Goal: Communication & Community: Answer question/provide support

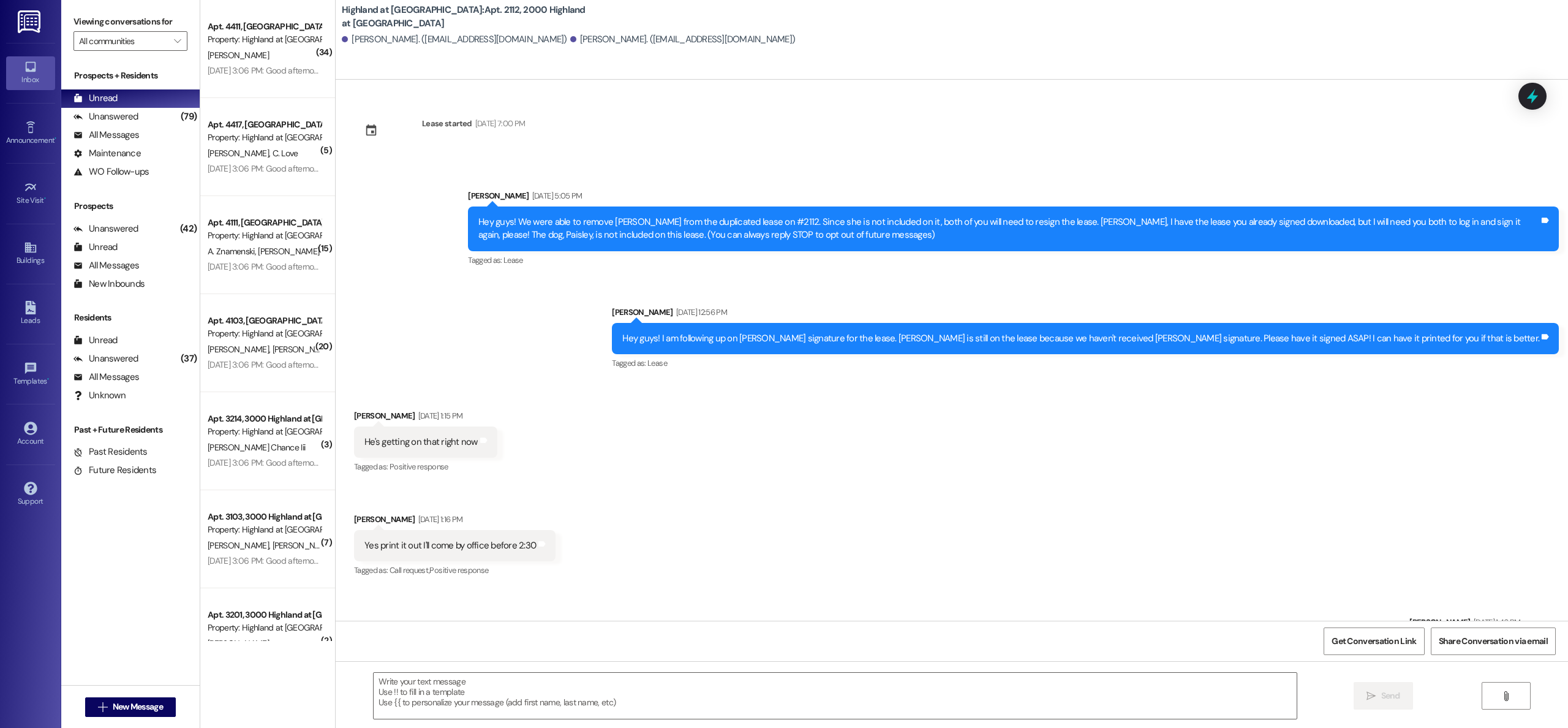
scroll to position [3486, 0]
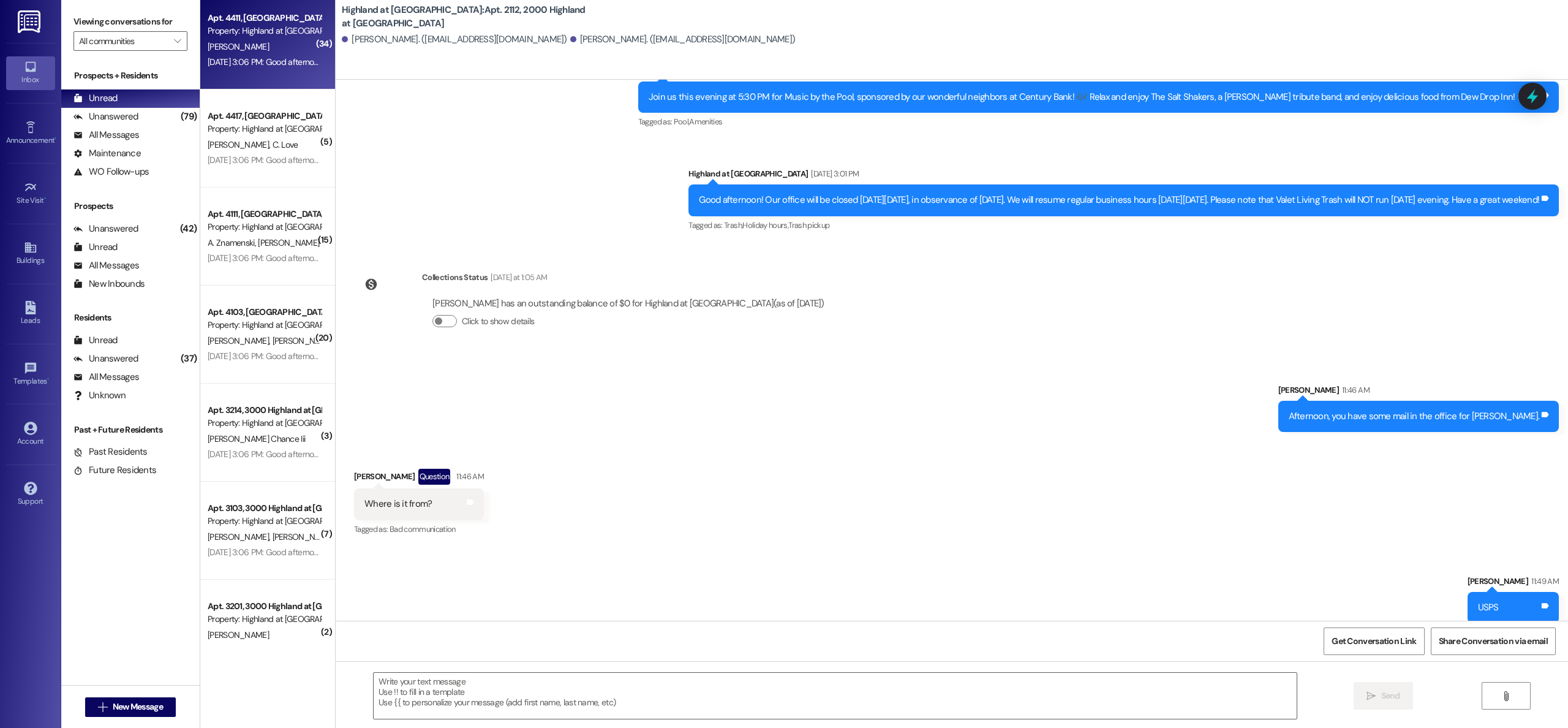
click at [264, 38] on div "Apt. 4411, [GEOGRAPHIC_DATA] at [GEOGRAPHIC_DATA] Property: [GEOGRAPHIC_DATA] a…" at bounding box center [264, 25] width 116 height 29
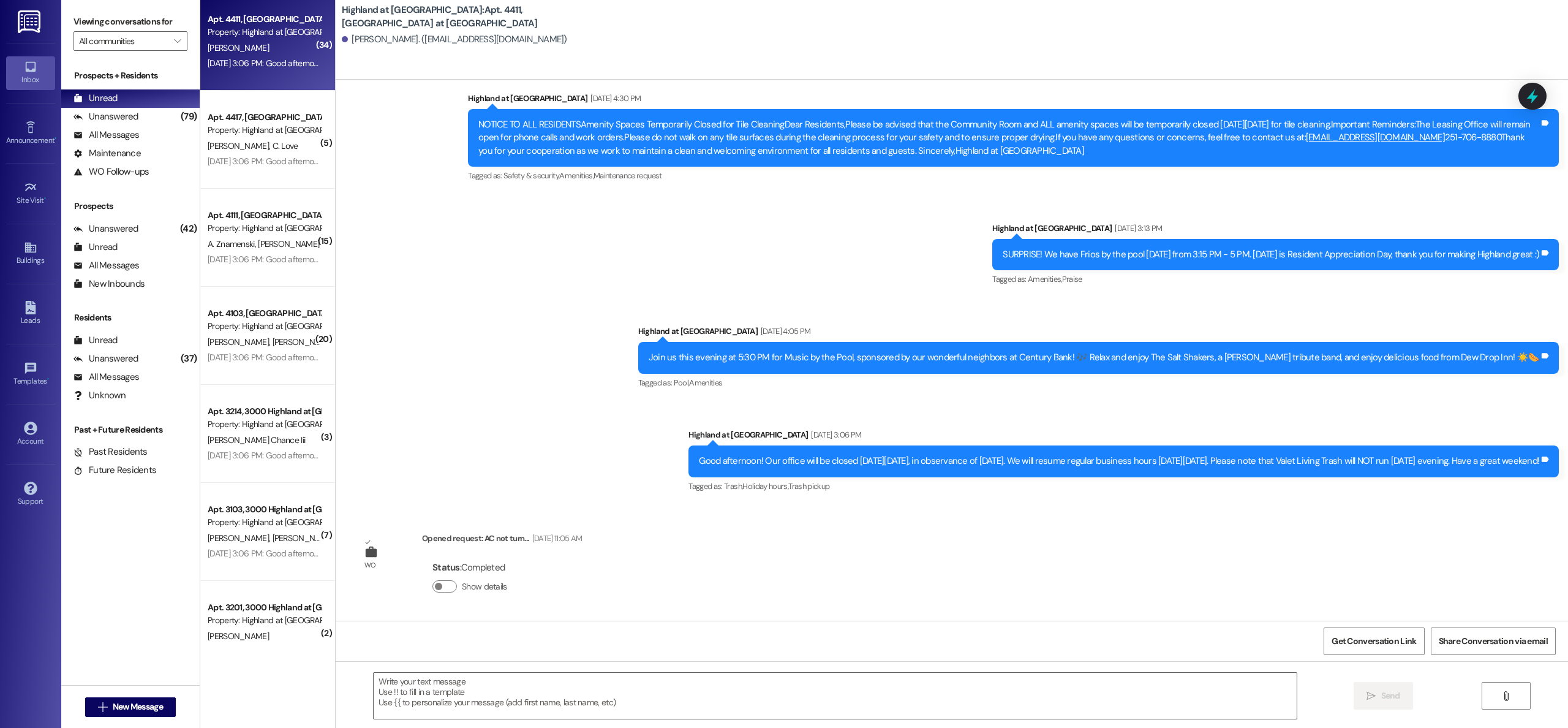
scroll to position [6, 0]
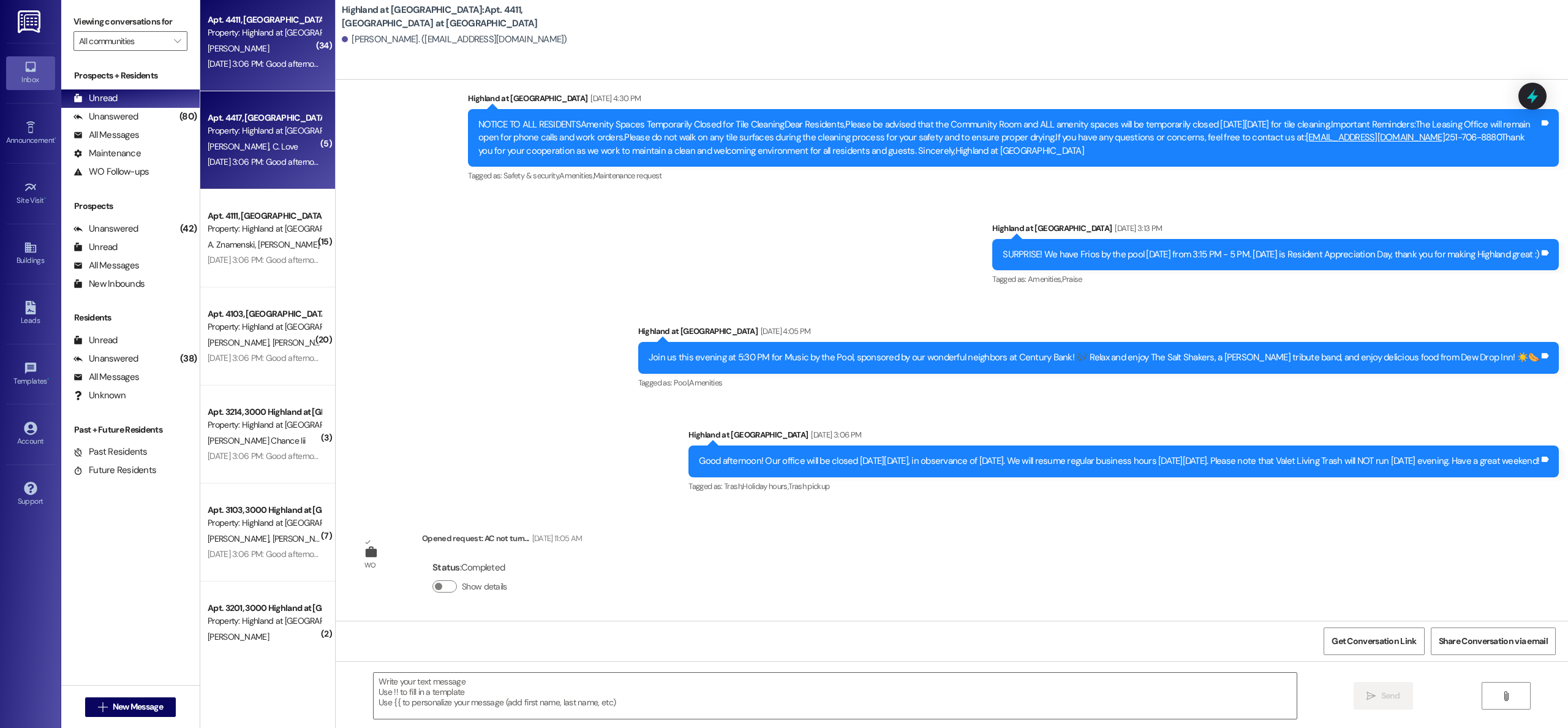
click at [256, 121] on div "Apt. 4417, [GEOGRAPHIC_DATA] at [GEOGRAPHIC_DATA]" at bounding box center [264, 118] width 113 height 13
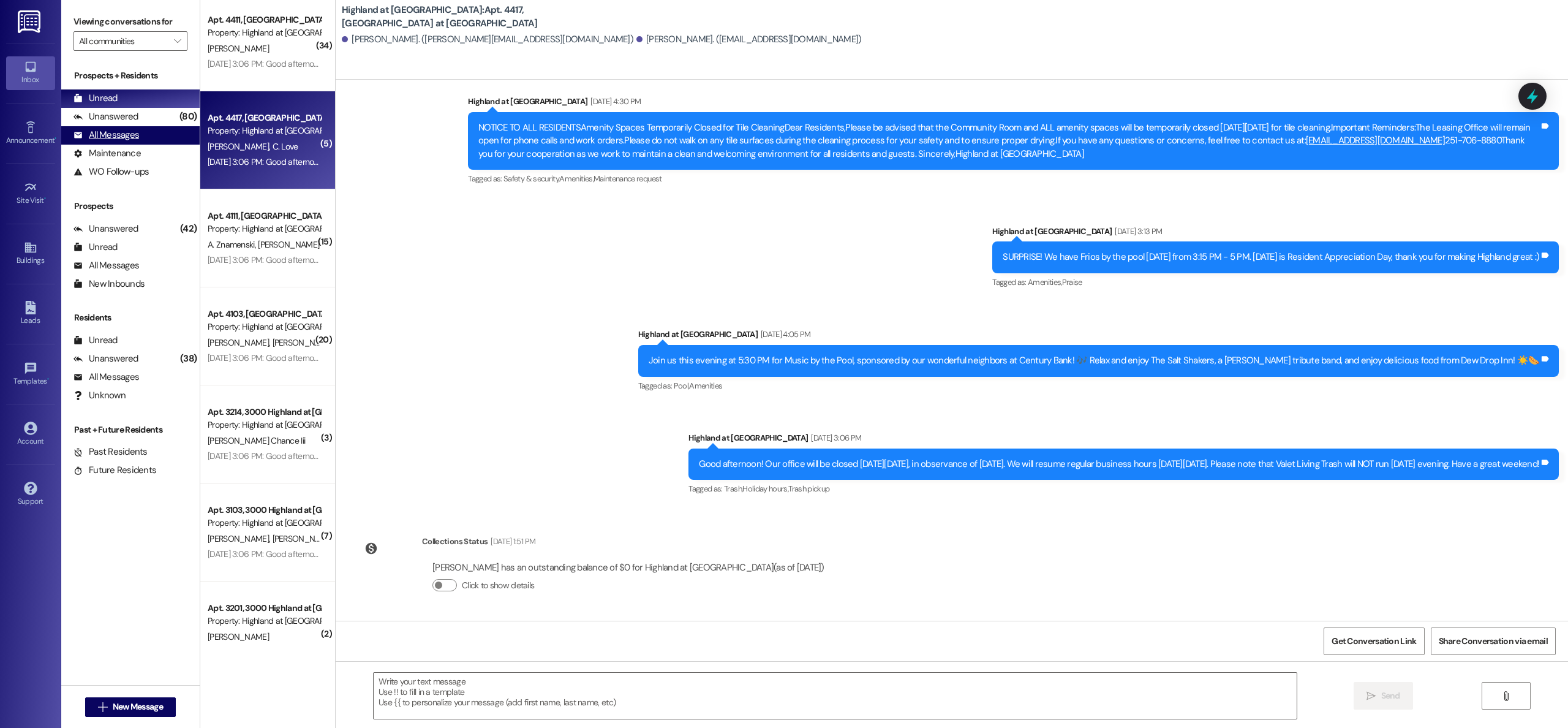
scroll to position [9756, 0]
click at [124, 137] on div "All Messages" at bounding box center [106, 135] width 66 height 13
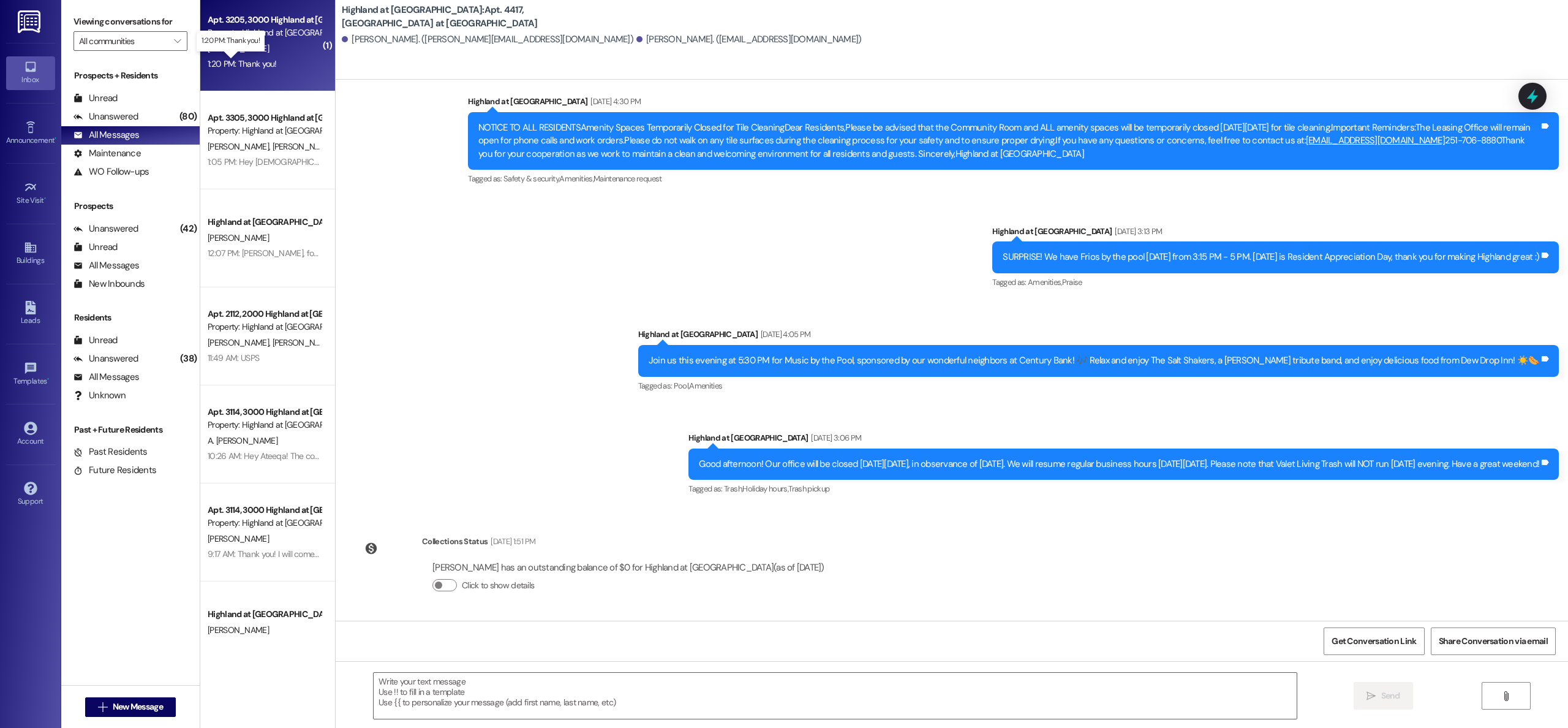
click at [246, 63] on div "1:20 PM: Thank you! 1:20 PM: Thank you!" at bounding box center [242, 64] width 69 height 11
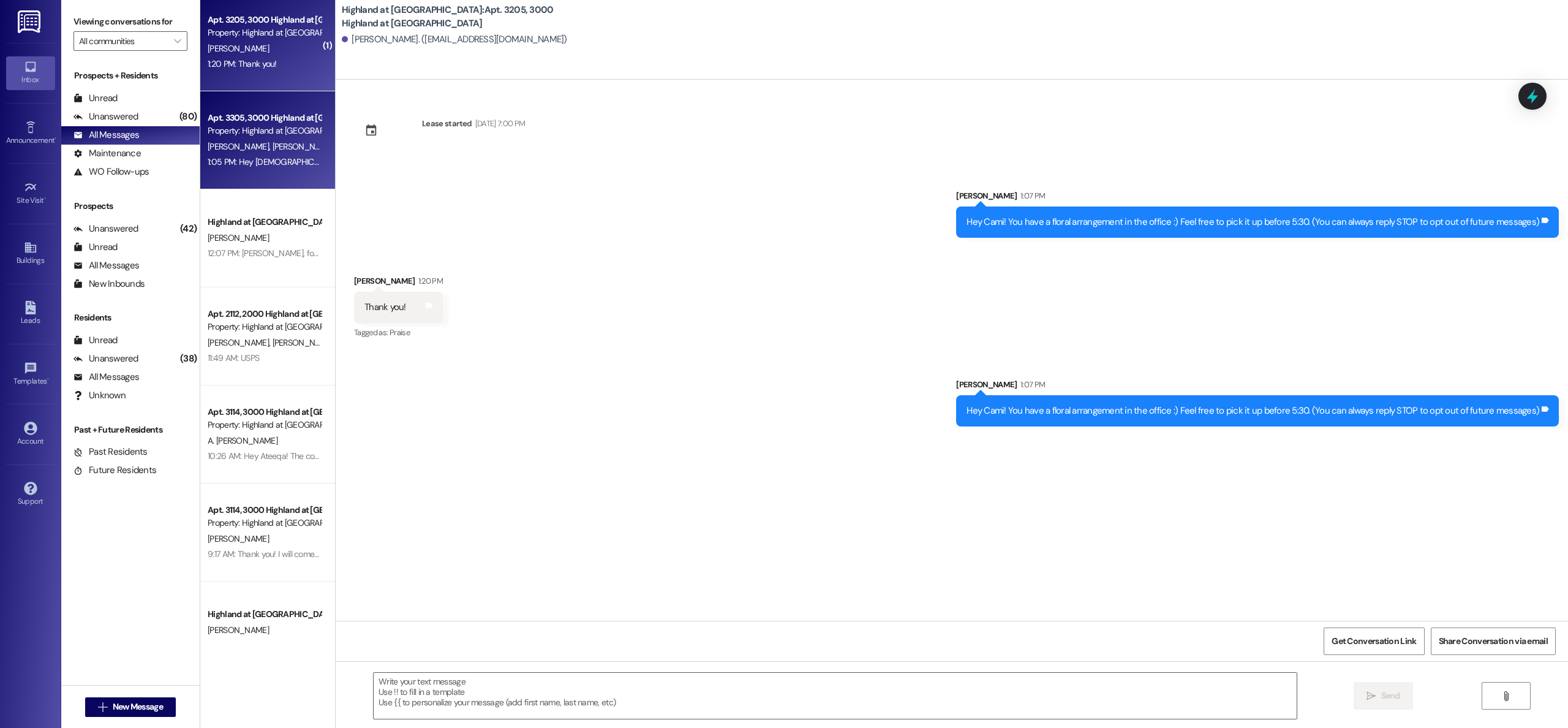
click at [273, 143] on span "[PERSON_NAME]" at bounding box center [303, 147] width 61 height 11
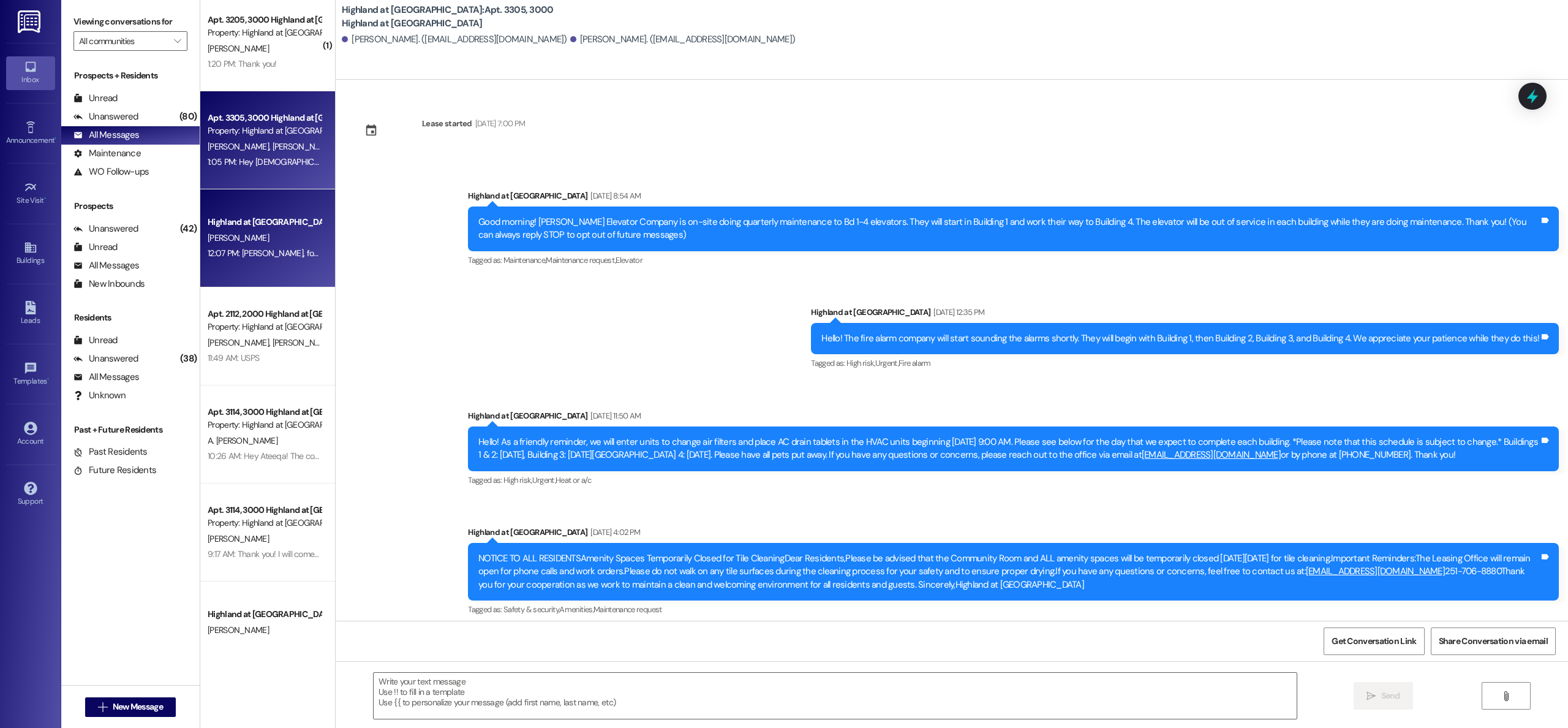
click at [271, 228] on div "Highland at [GEOGRAPHIC_DATA]" at bounding box center [264, 222] width 113 height 13
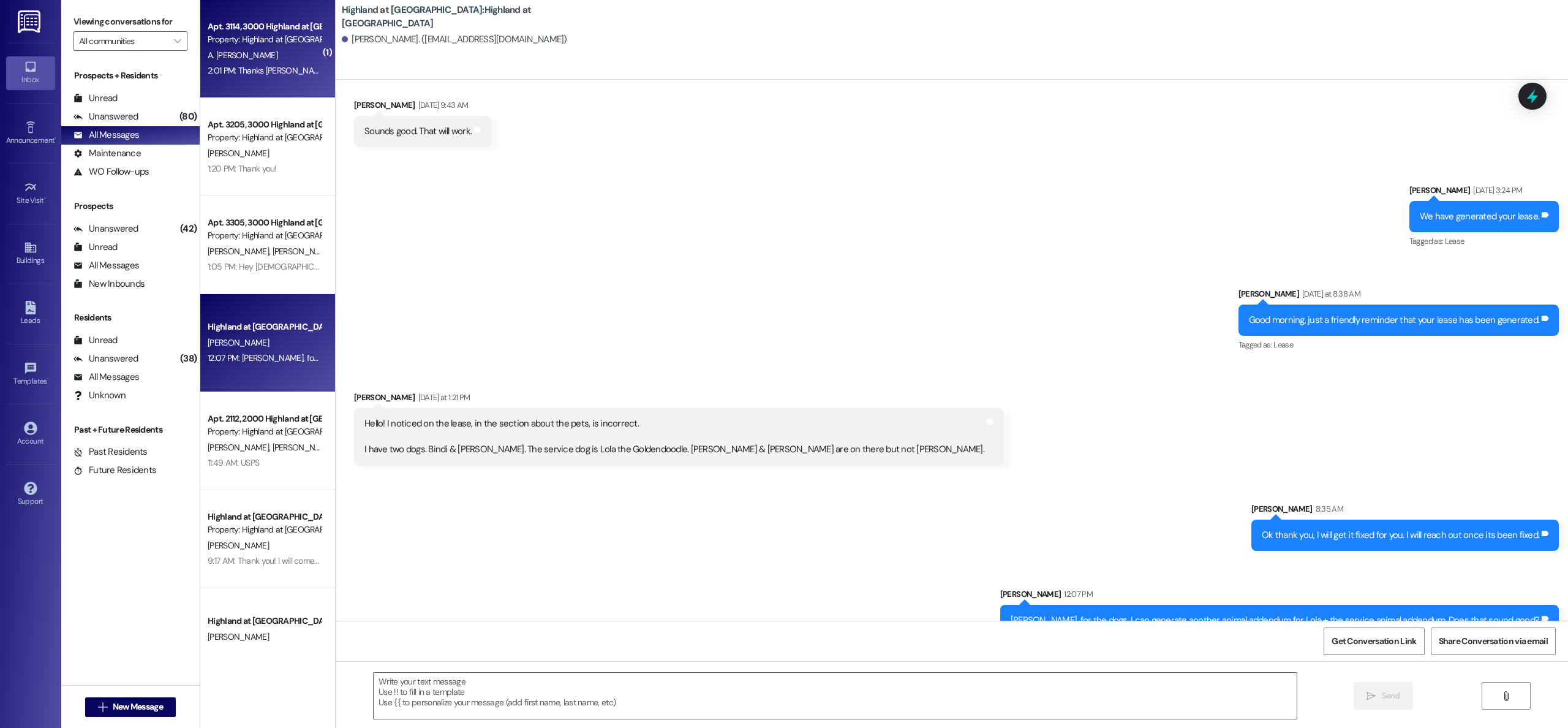
click at [235, 63] on div "2:01 PM: Thanks [PERSON_NAME]! 2:01 PM: Thanks [PERSON_NAME]!" at bounding box center [264, 70] width 116 height 15
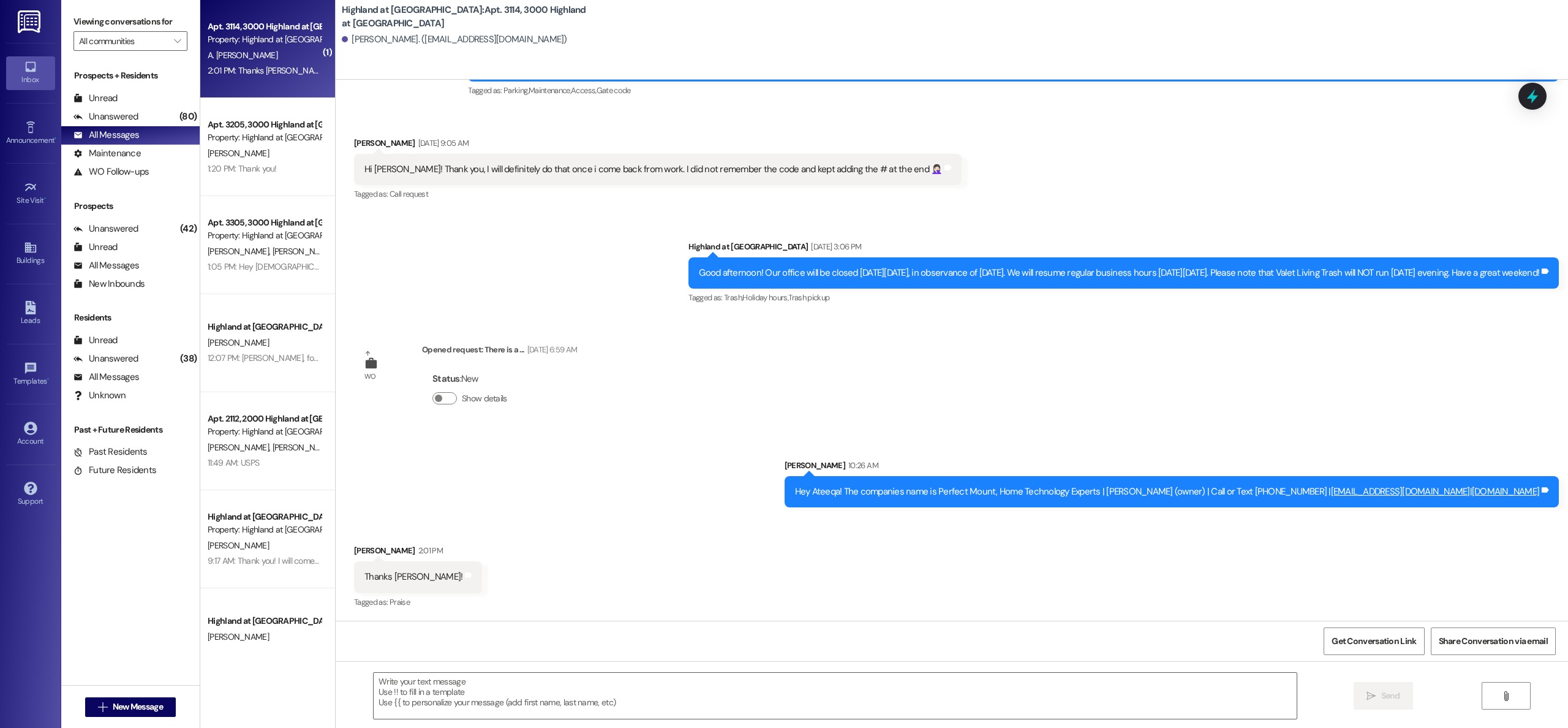
scroll to position [2037, 0]
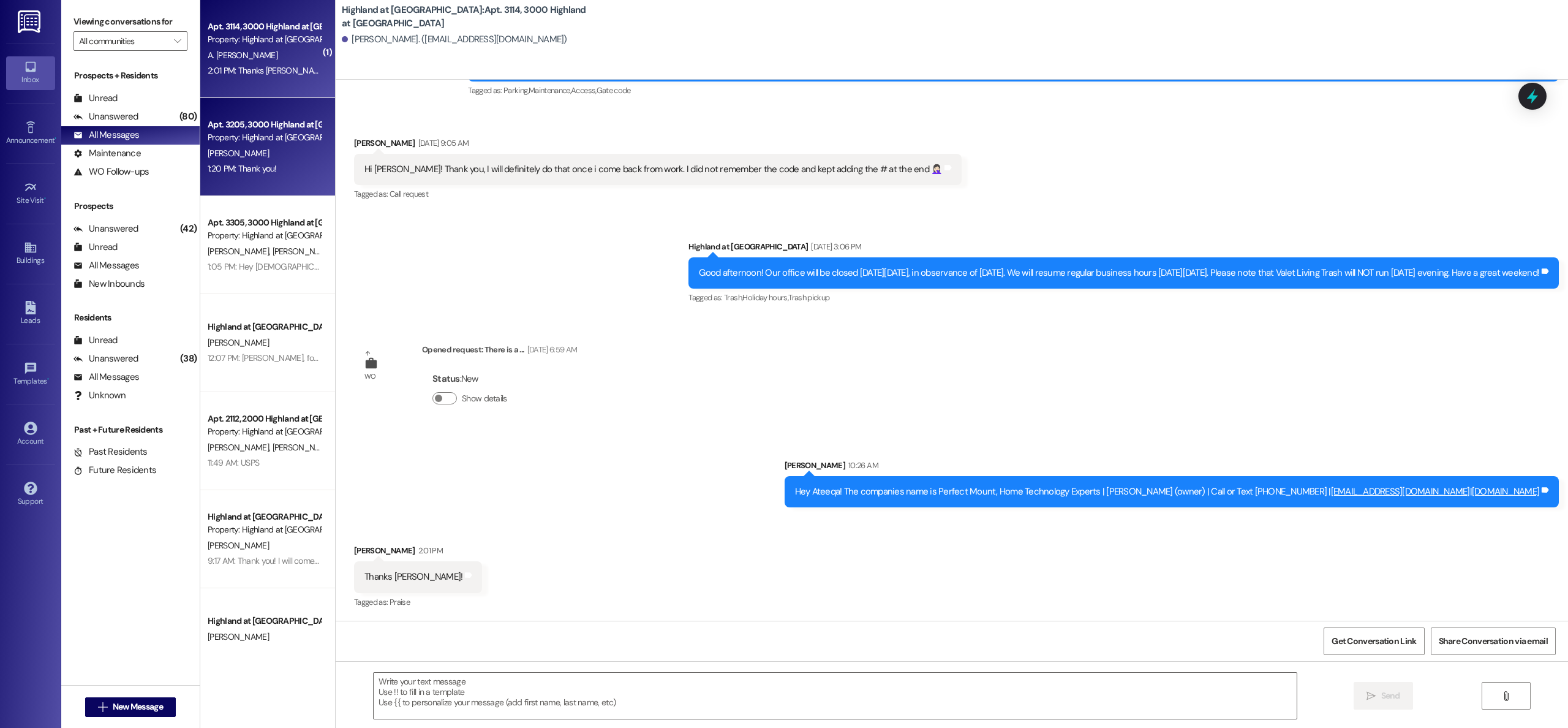
click at [272, 146] on div "[PERSON_NAME]" at bounding box center [264, 153] width 116 height 15
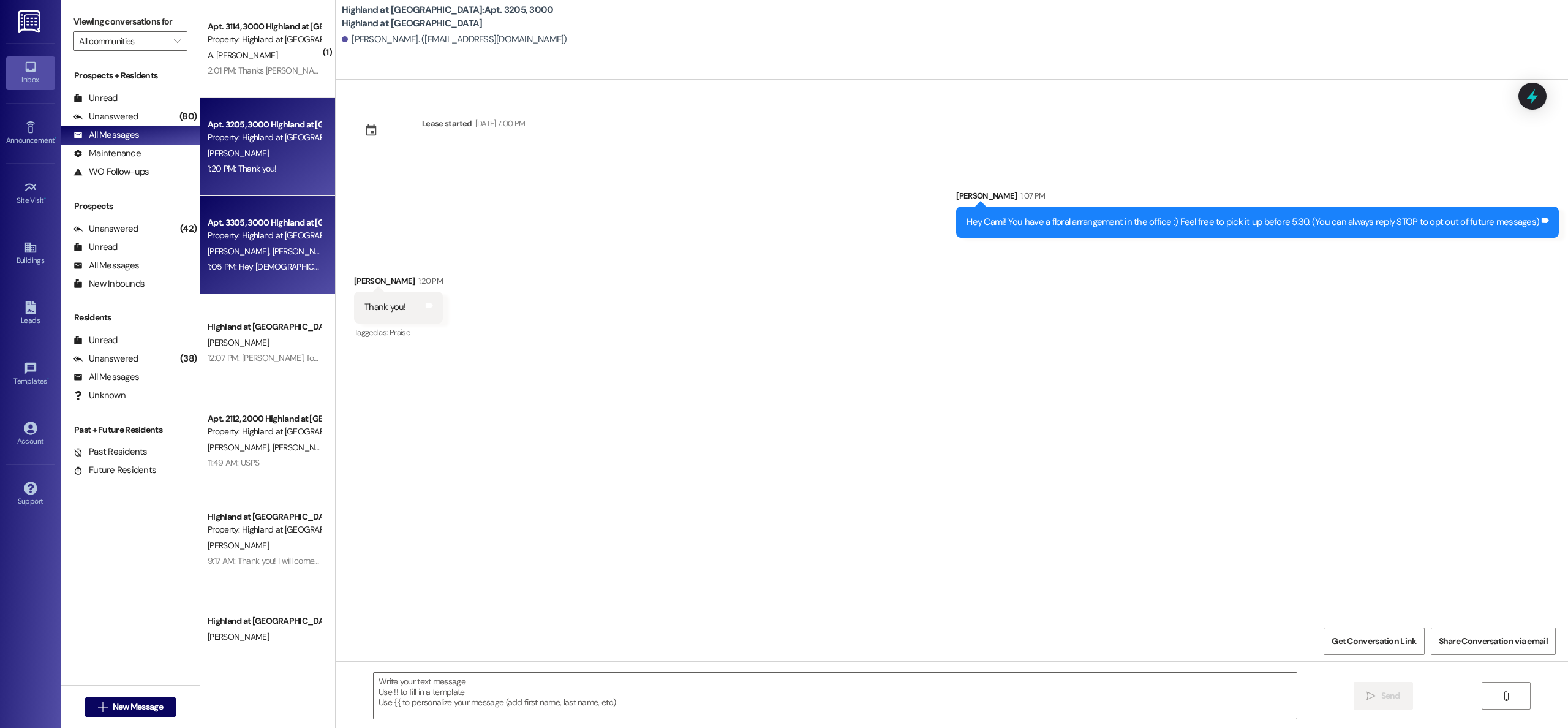
click at [260, 244] on div "[PERSON_NAME] [PERSON_NAME]" at bounding box center [264, 251] width 116 height 15
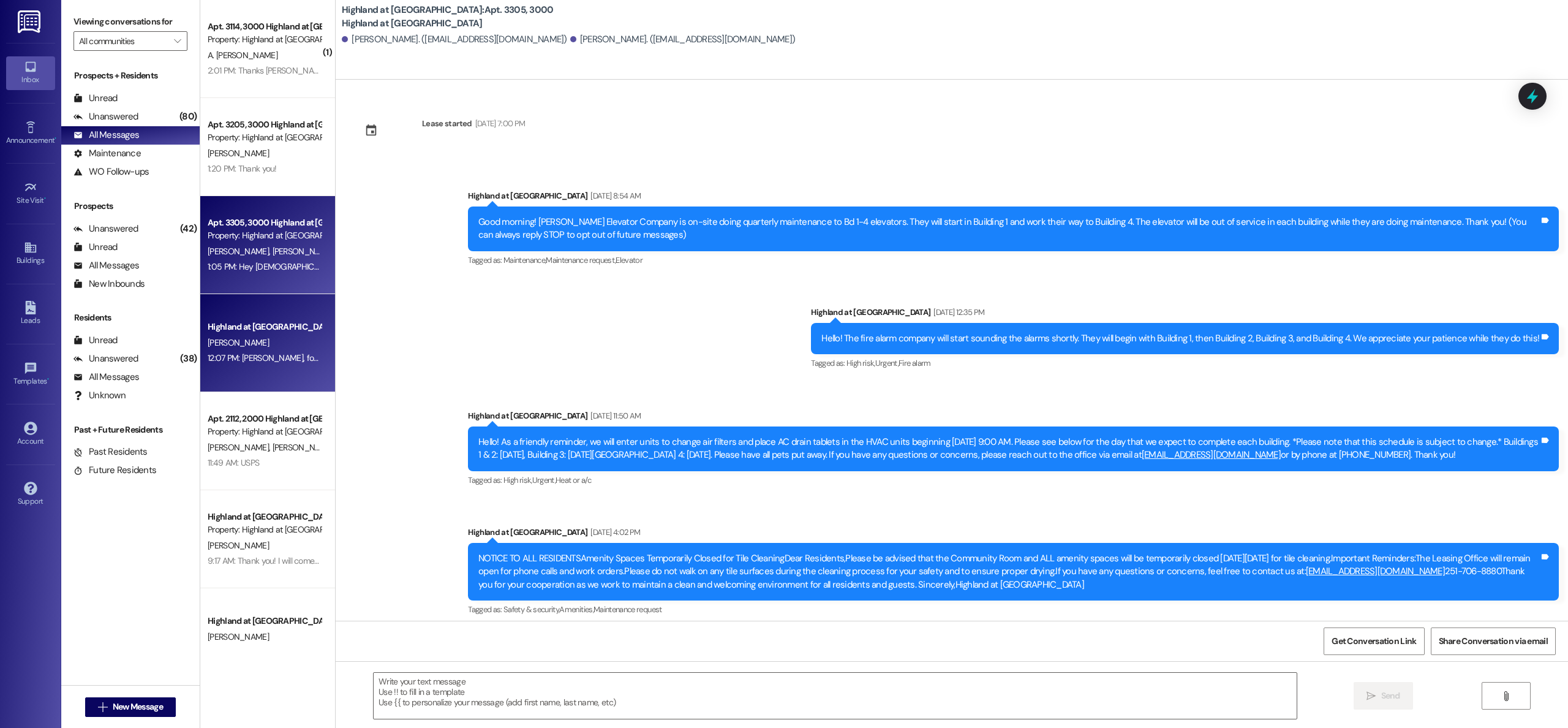
click at [256, 337] on div "[PERSON_NAME]" at bounding box center [264, 342] width 116 height 15
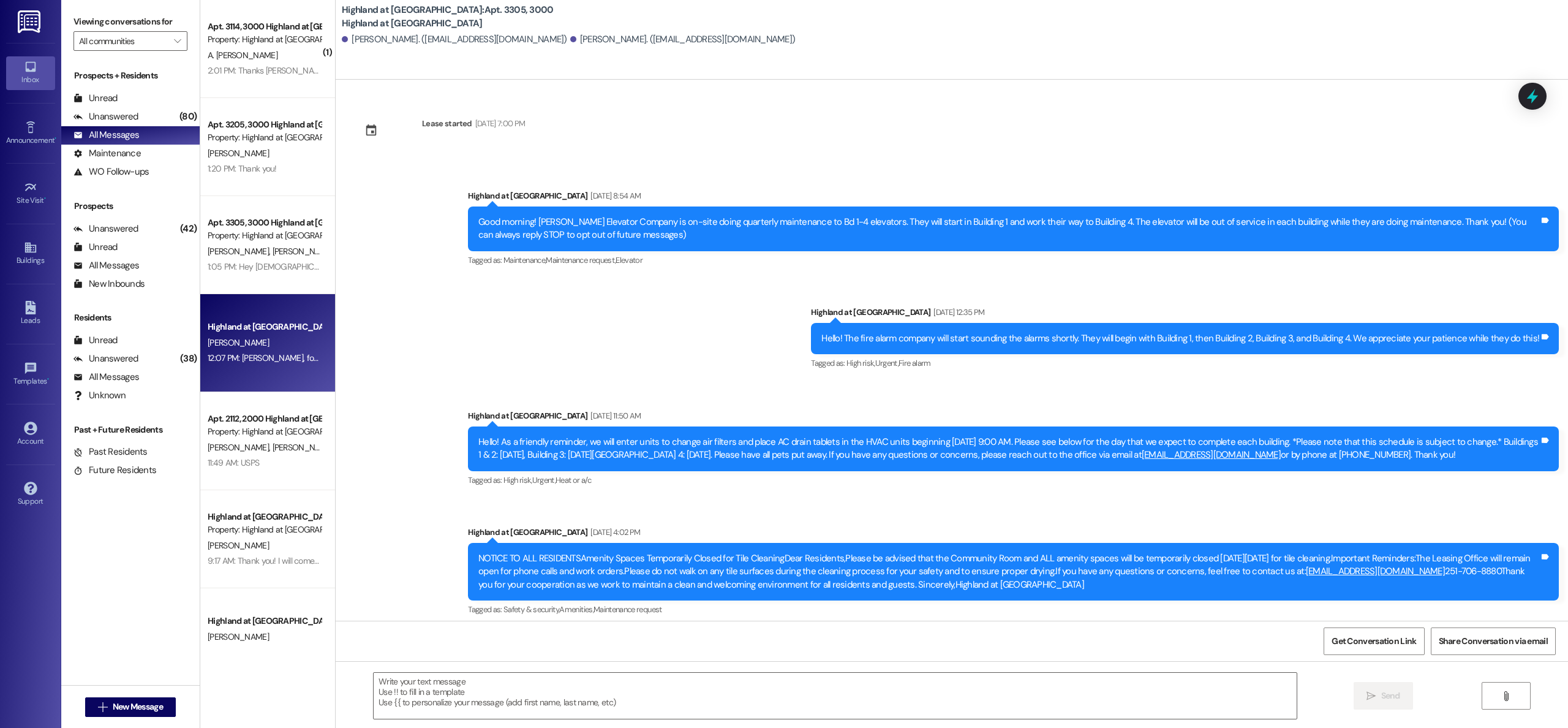
scroll to position [7368, 0]
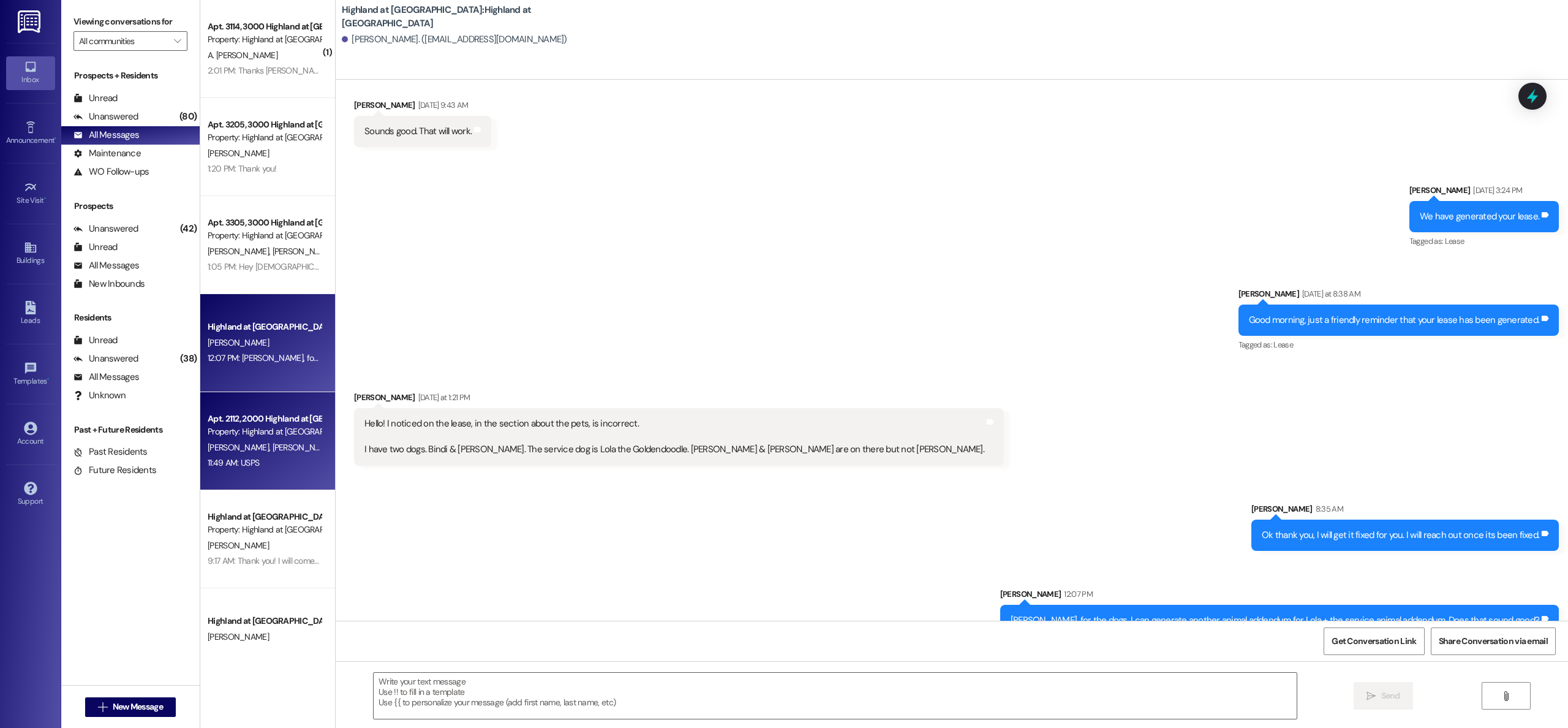
click at [262, 461] on div "11:49 AM: USPS 11:49 AM: USPS" at bounding box center [264, 463] width 116 height 15
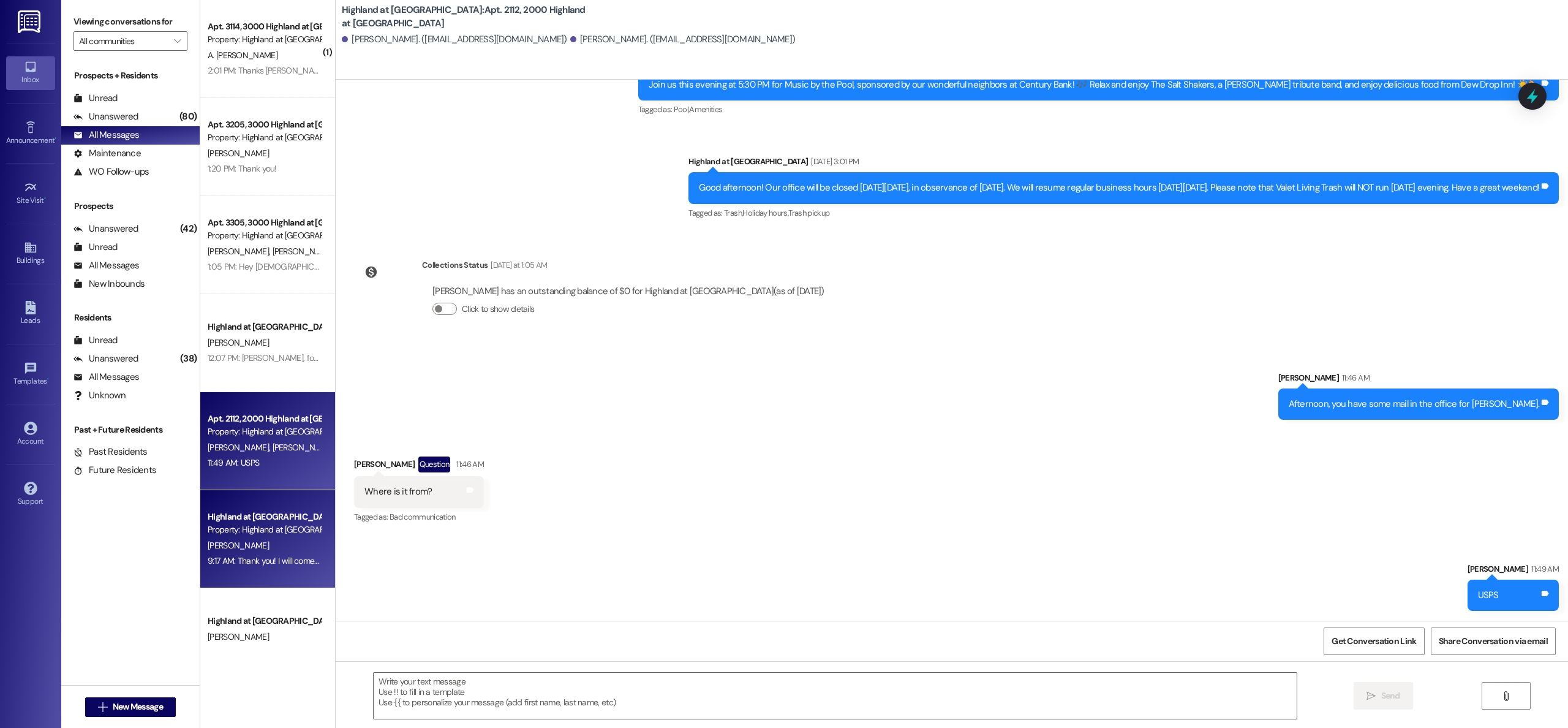
scroll to position [3486, 0]
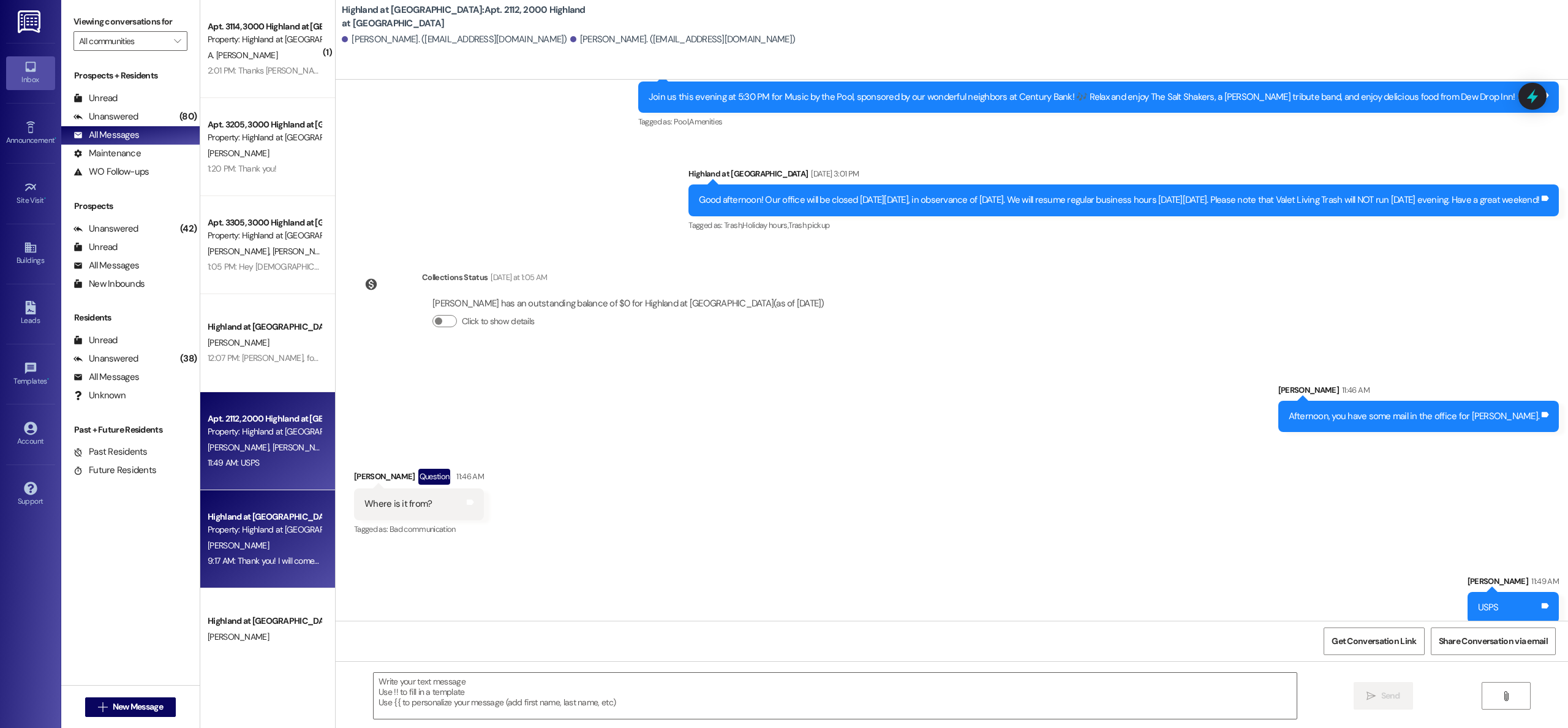
click at [277, 542] on div "[PERSON_NAME]" at bounding box center [264, 545] width 116 height 15
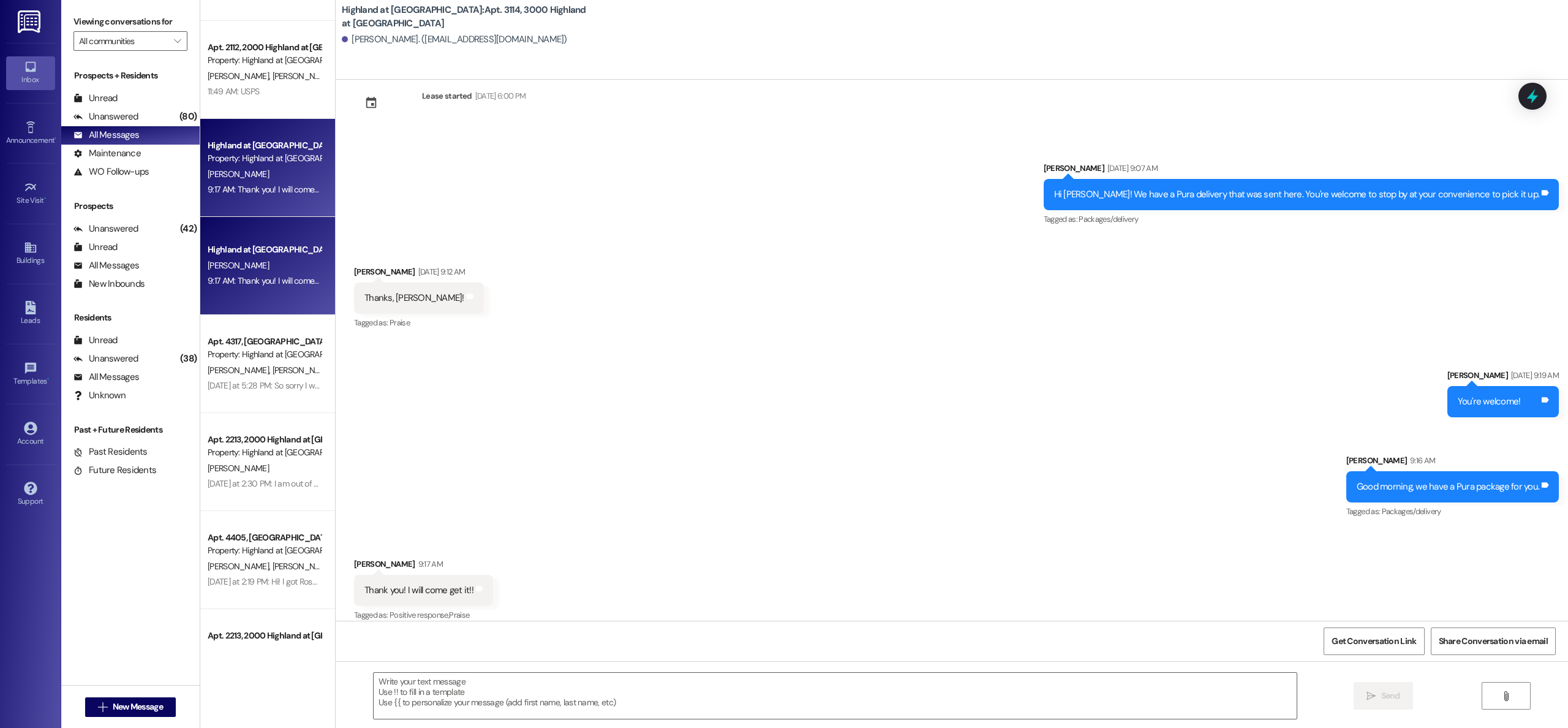
scroll to position [434, 0]
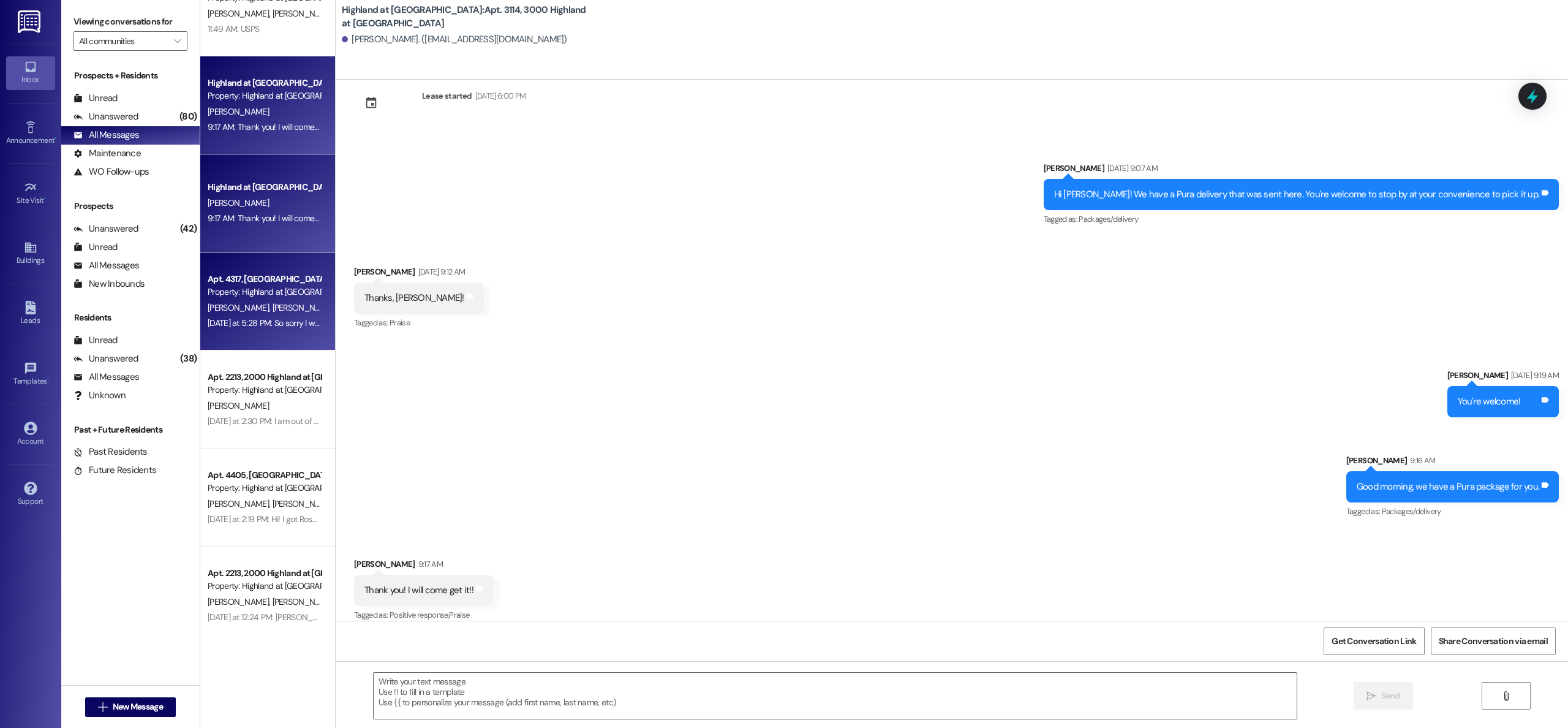
click at [231, 268] on div "Apt. 4317, 4000 Highland at [GEOGRAPHIC_DATA] Property: Highland at [GEOGRAPHIC…" at bounding box center [268, 301] width 135 height 98
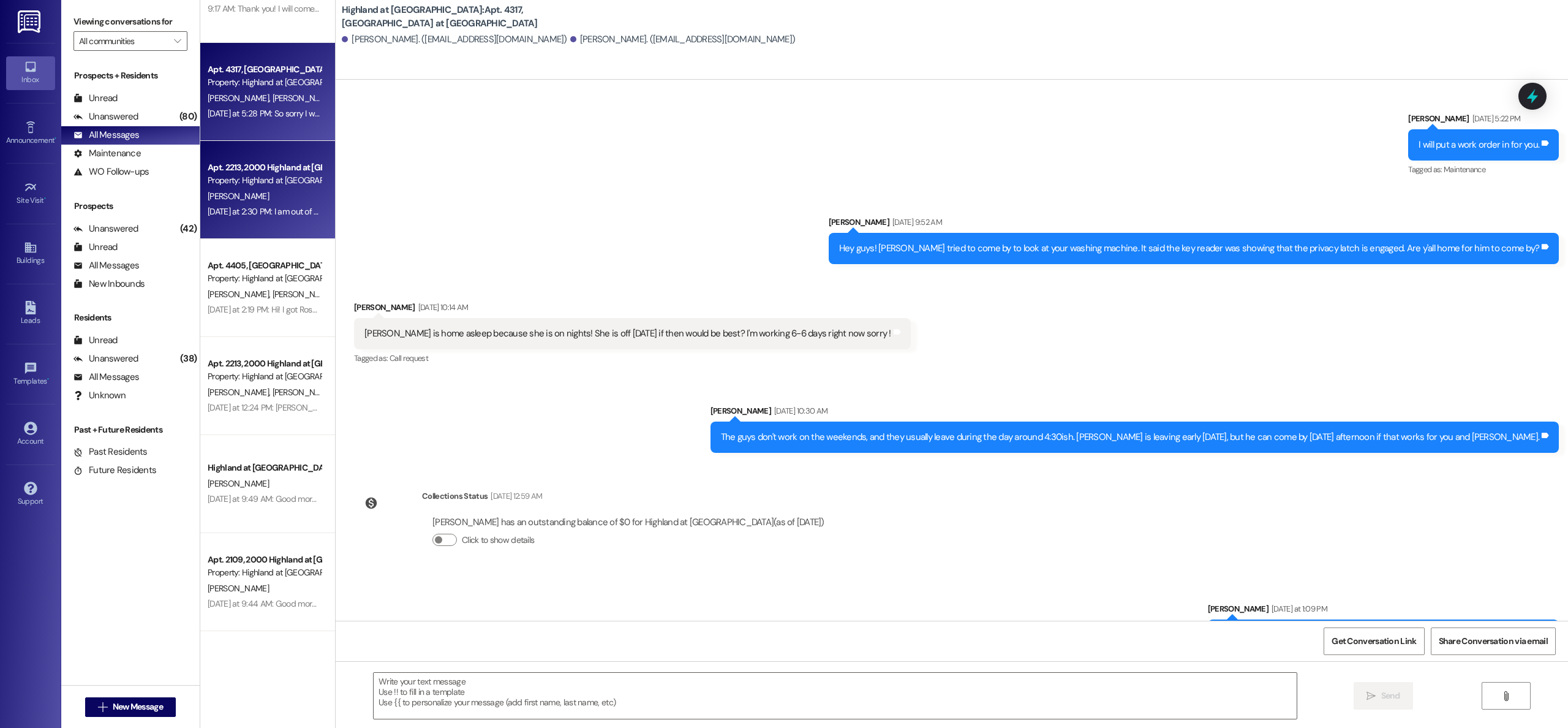
scroll to position [647, 0]
click at [249, 185] on div "[PERSON_NAME]" at bounding box center [264, 193] width 116 height 15
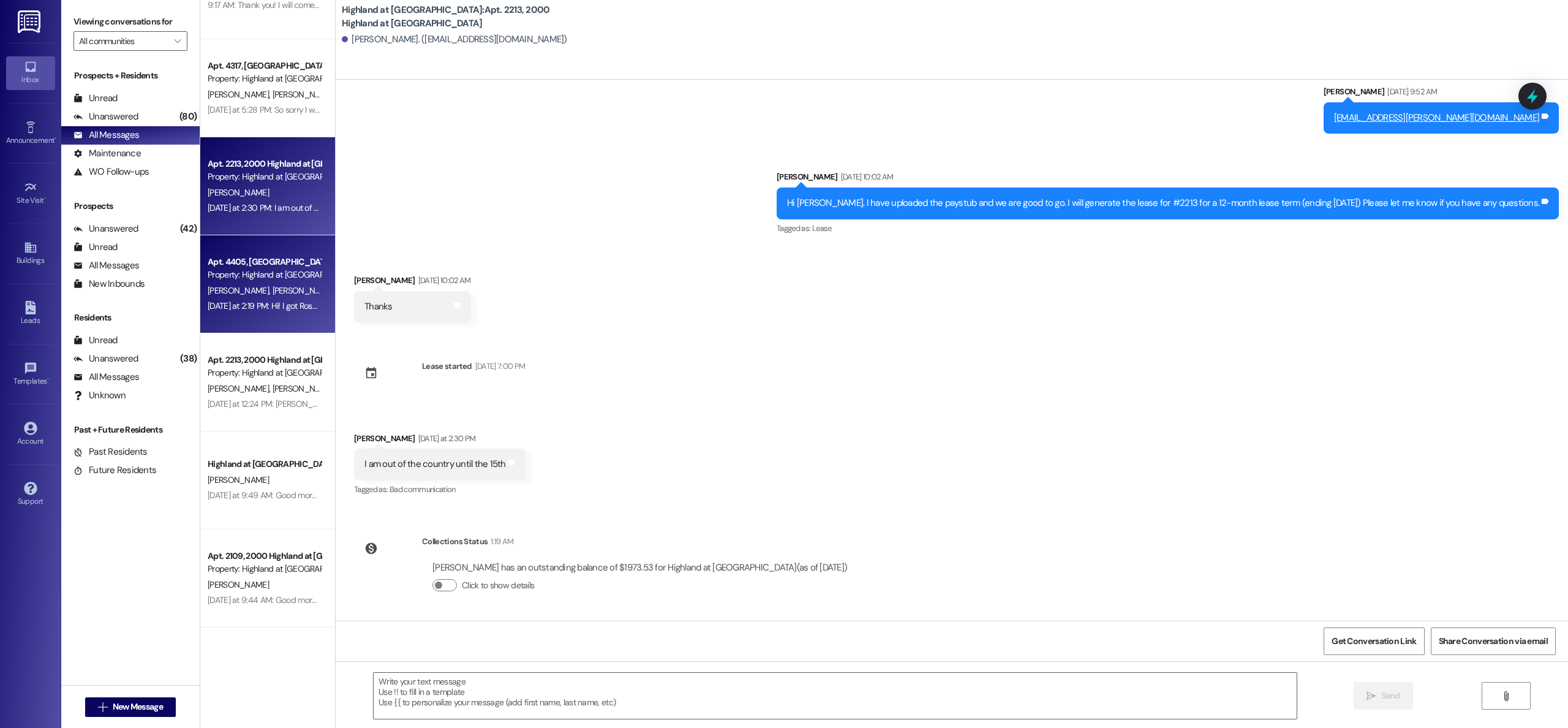
scroll to position [368, 0]
click at [273, 285] on span "[PERSON_NAME]" at bounding box center [303, 291] width 61 height 11
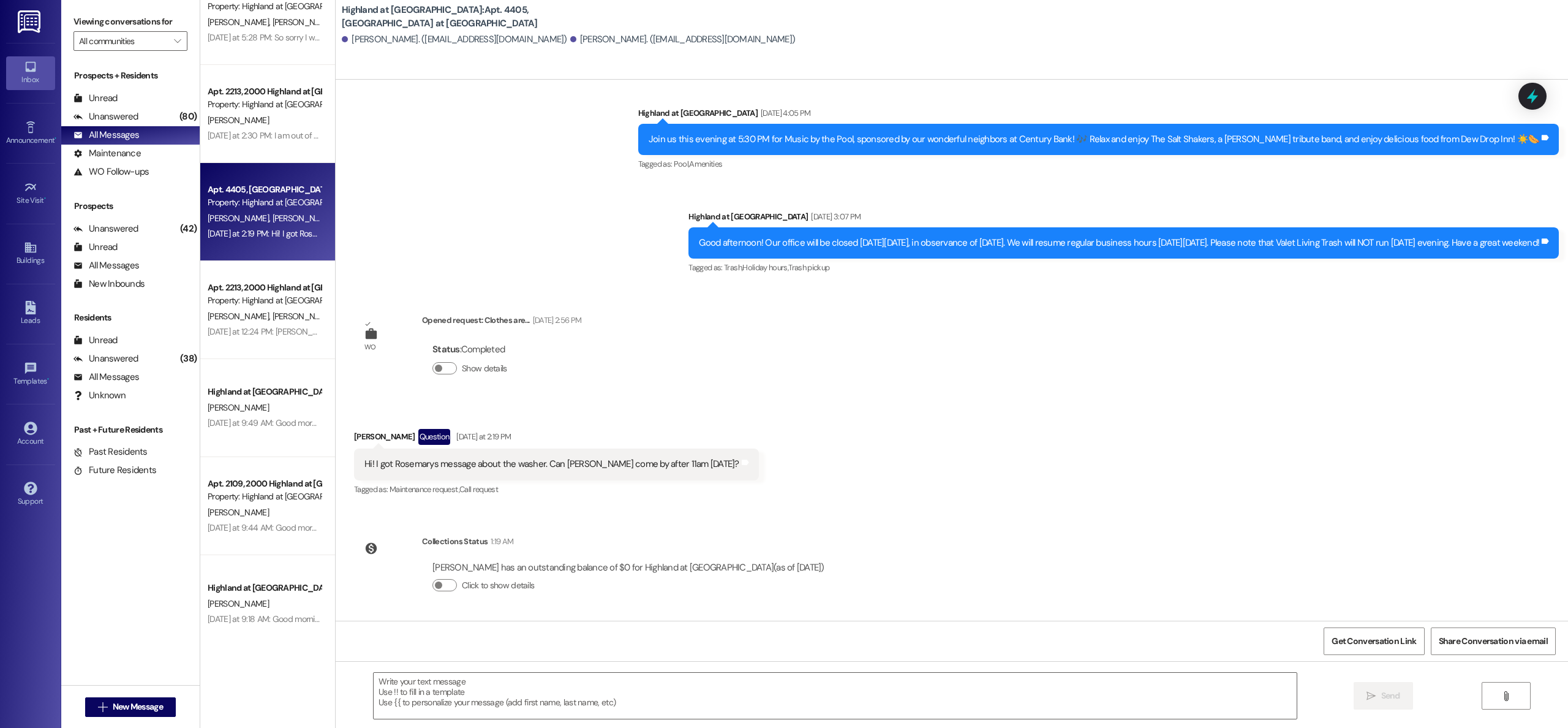
scroll to position [724, 0]
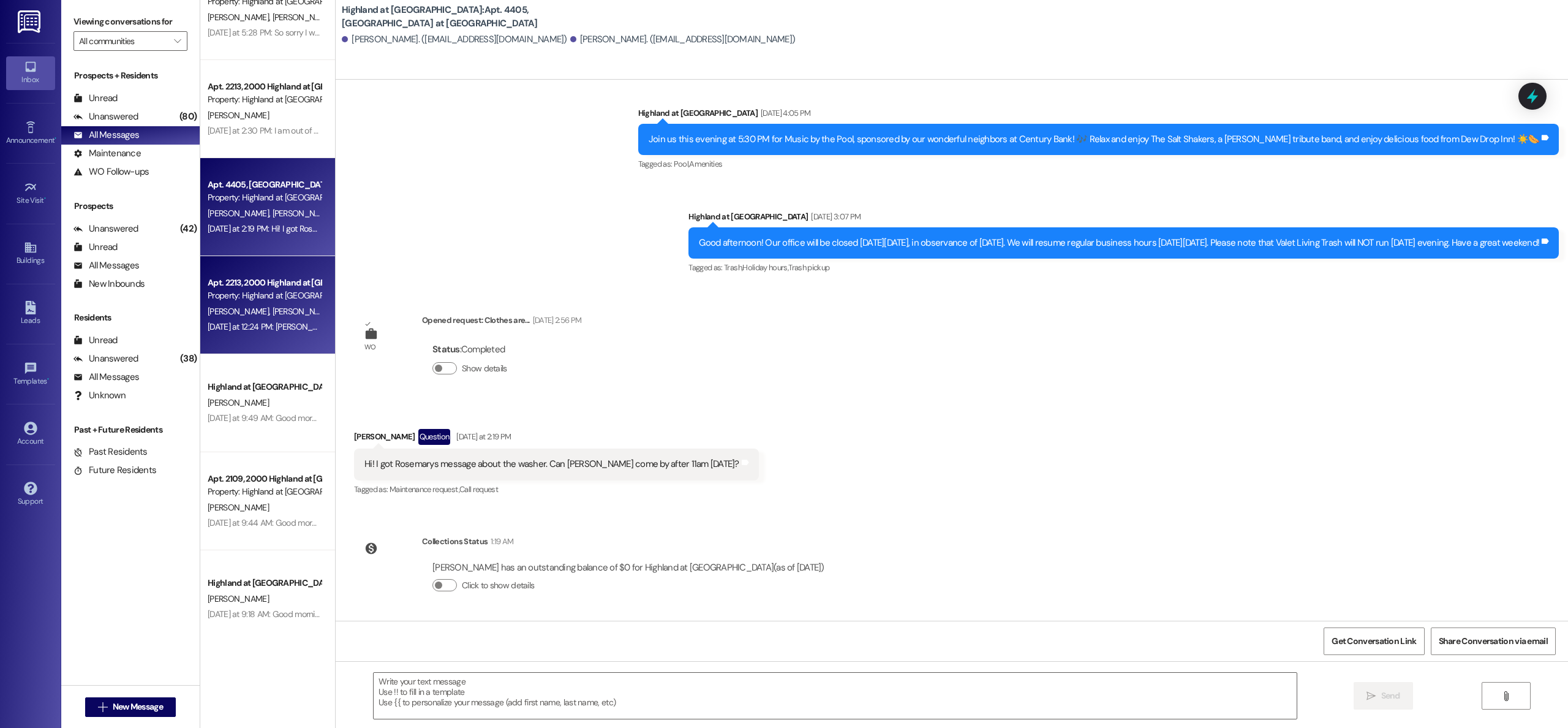
click at [264, 302] on div "Apt. 2213, 2000 Highland at [GEOGRAPHIC_DATA] Property: [GEOGRAPHIC_DATA] at [G…" at bounding box center [264, 290] width 116 height 29
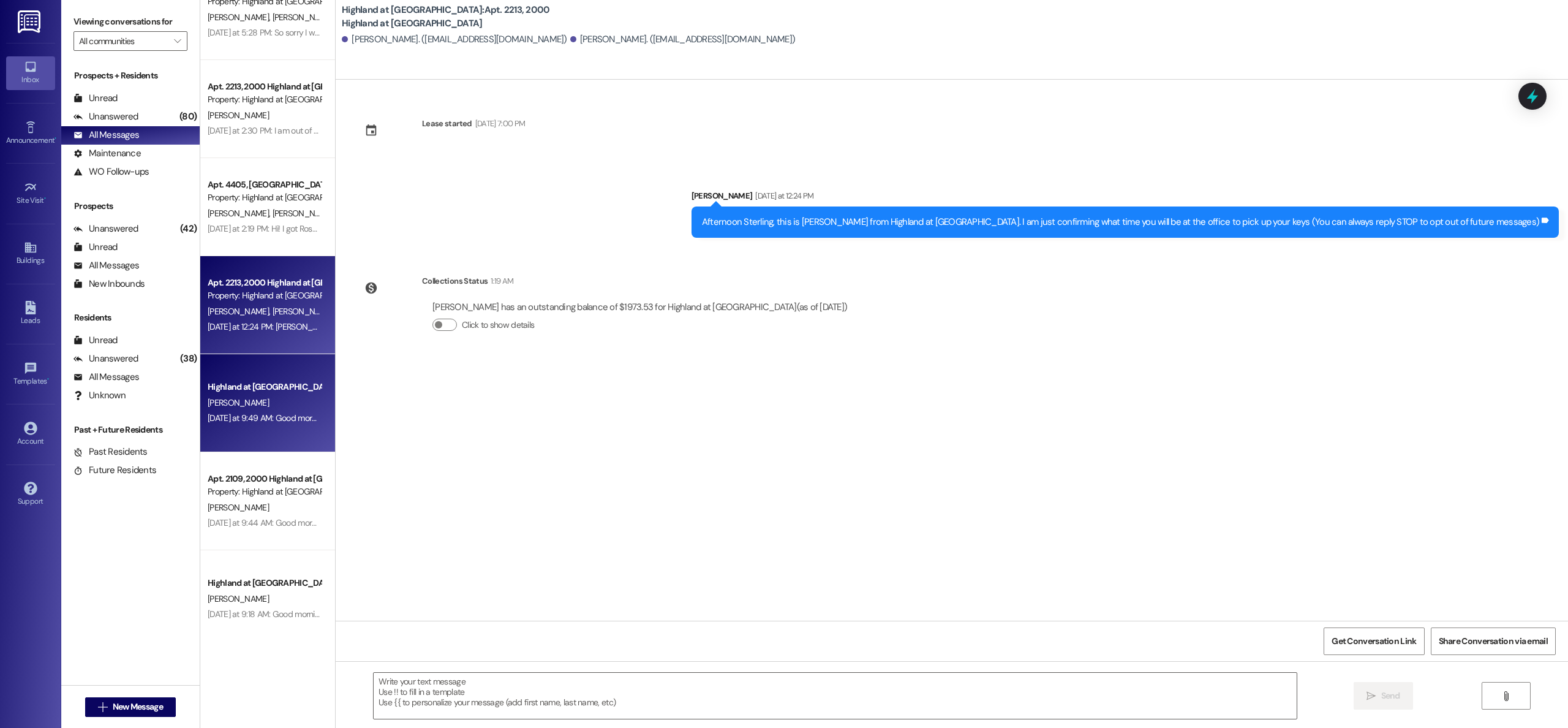
scroll to position [0, 0]
click at [272, 400] on div "[PERSON_NAME]" at bounding box center [264, 402] width 116 height 15
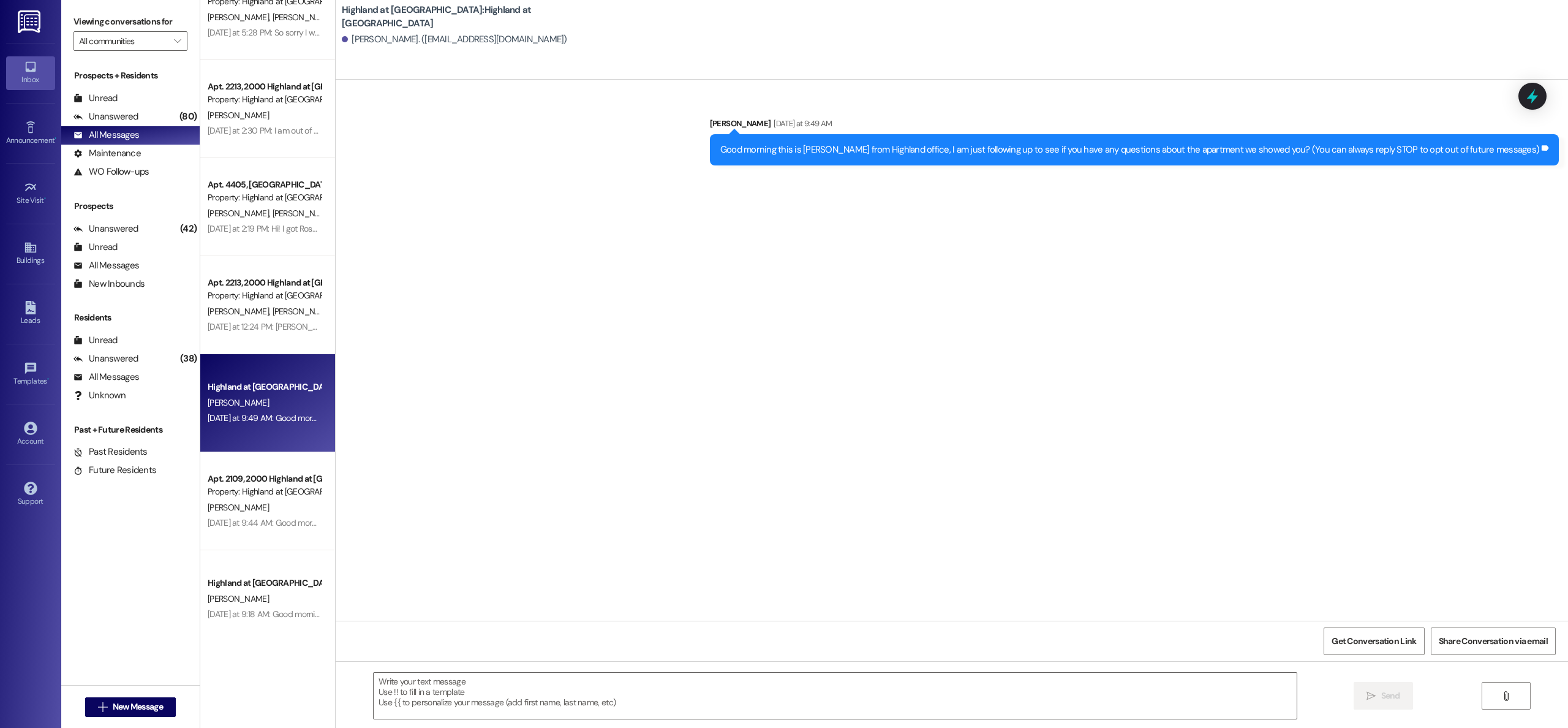
scroll to position [724, 0]
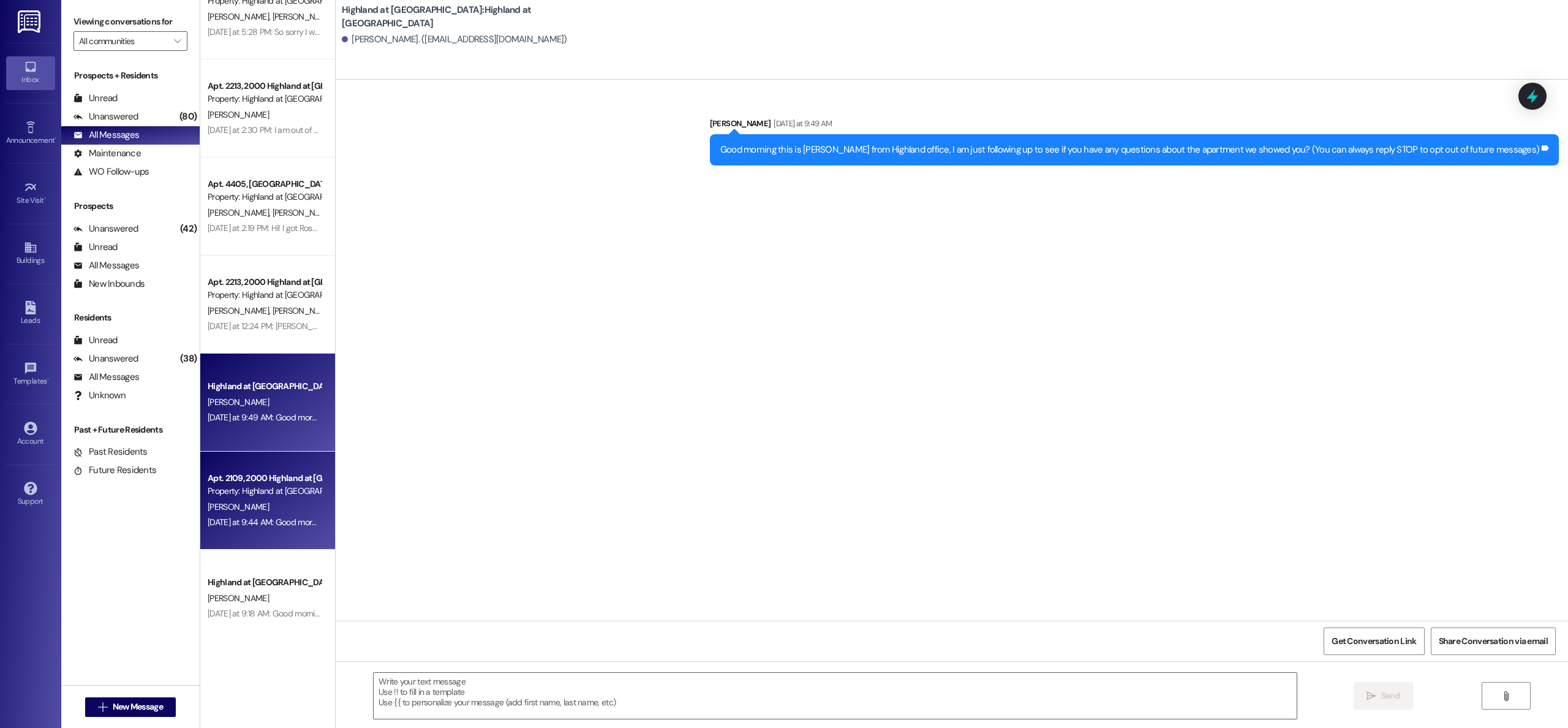
click at [277, 533] on div "Apt. 2109, 2000 Highland at [GEOGRAPHIC_DATA] Property: [GEOGRAPHIC_DATA] at [G…" at bounding box center [268, 500] width 135 height 98
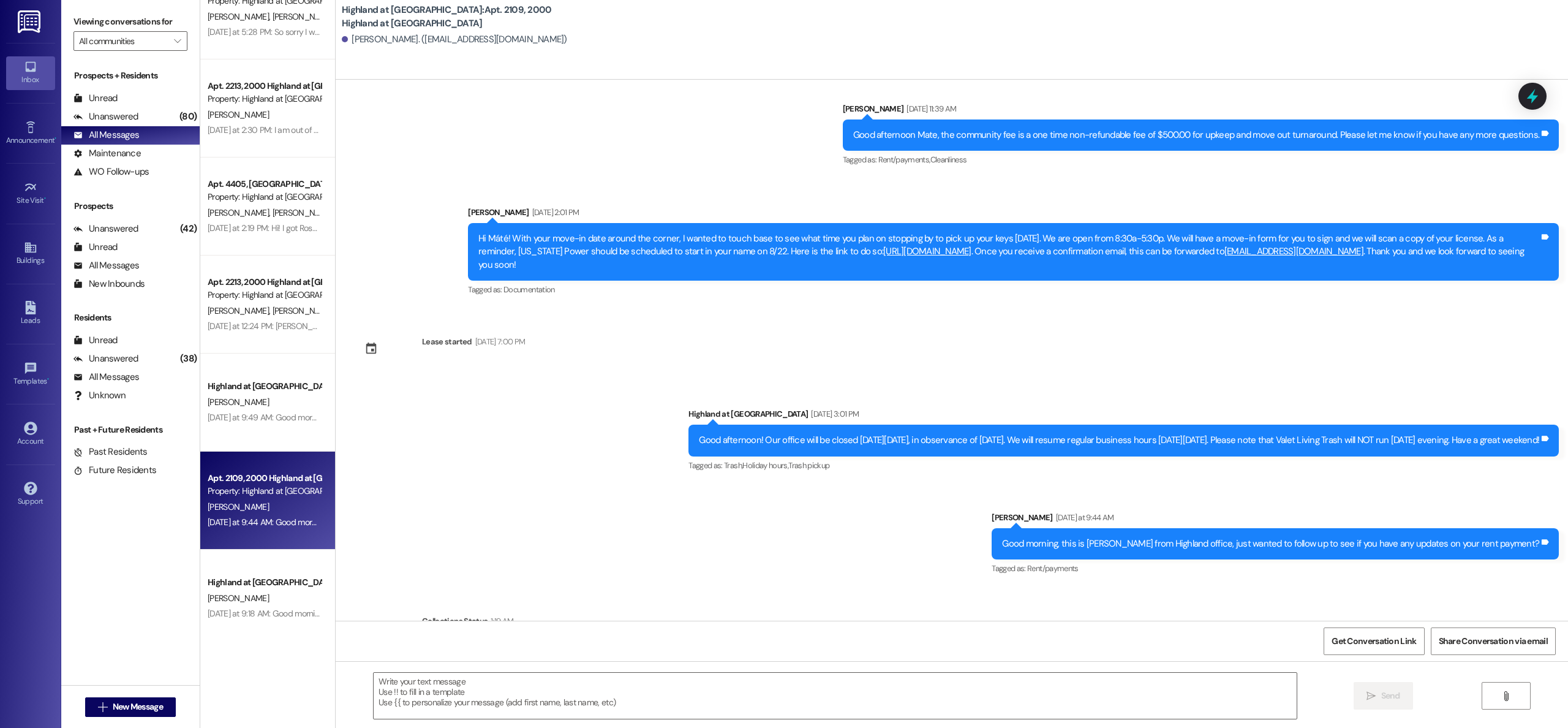
scroll to position [571, 0]
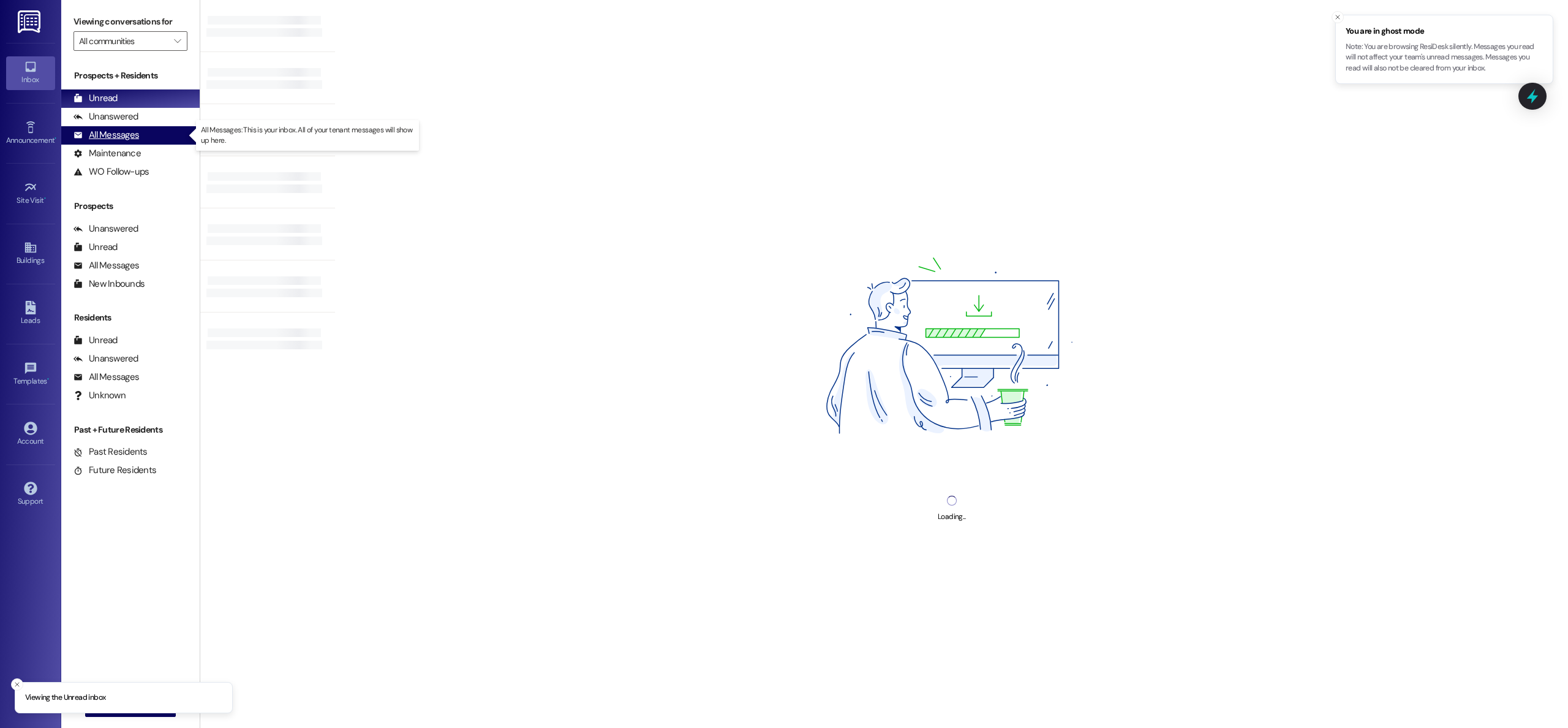
click at [114, 136] on div "All Messages" at bounding box center [106, 135] width 66 height 13
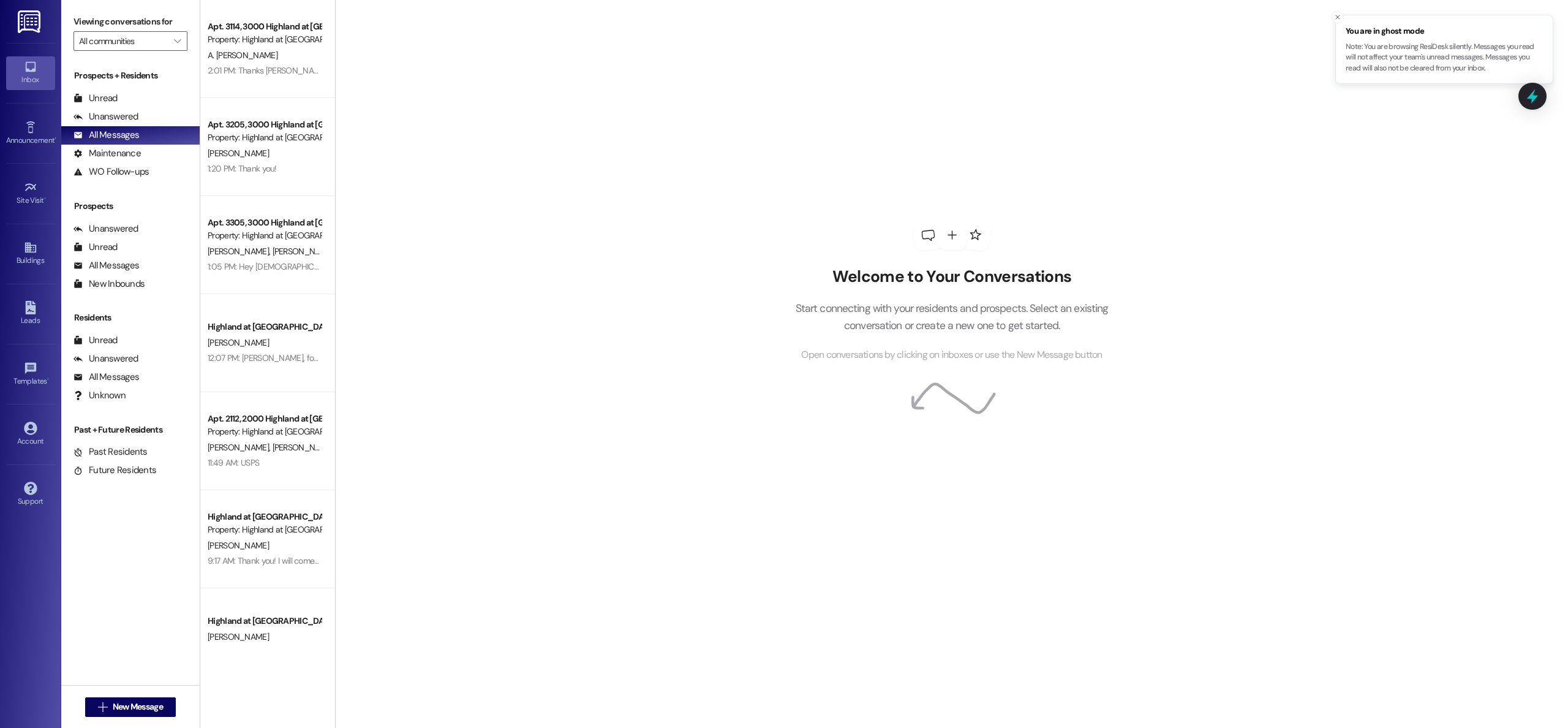
click at [1396, 33] on span "You are in ghost mode" at bounding box center [1444, 31] width 197 height 13
click at [18, 445] on div "Account" at bounding box center [31, 441] width 61 height 13
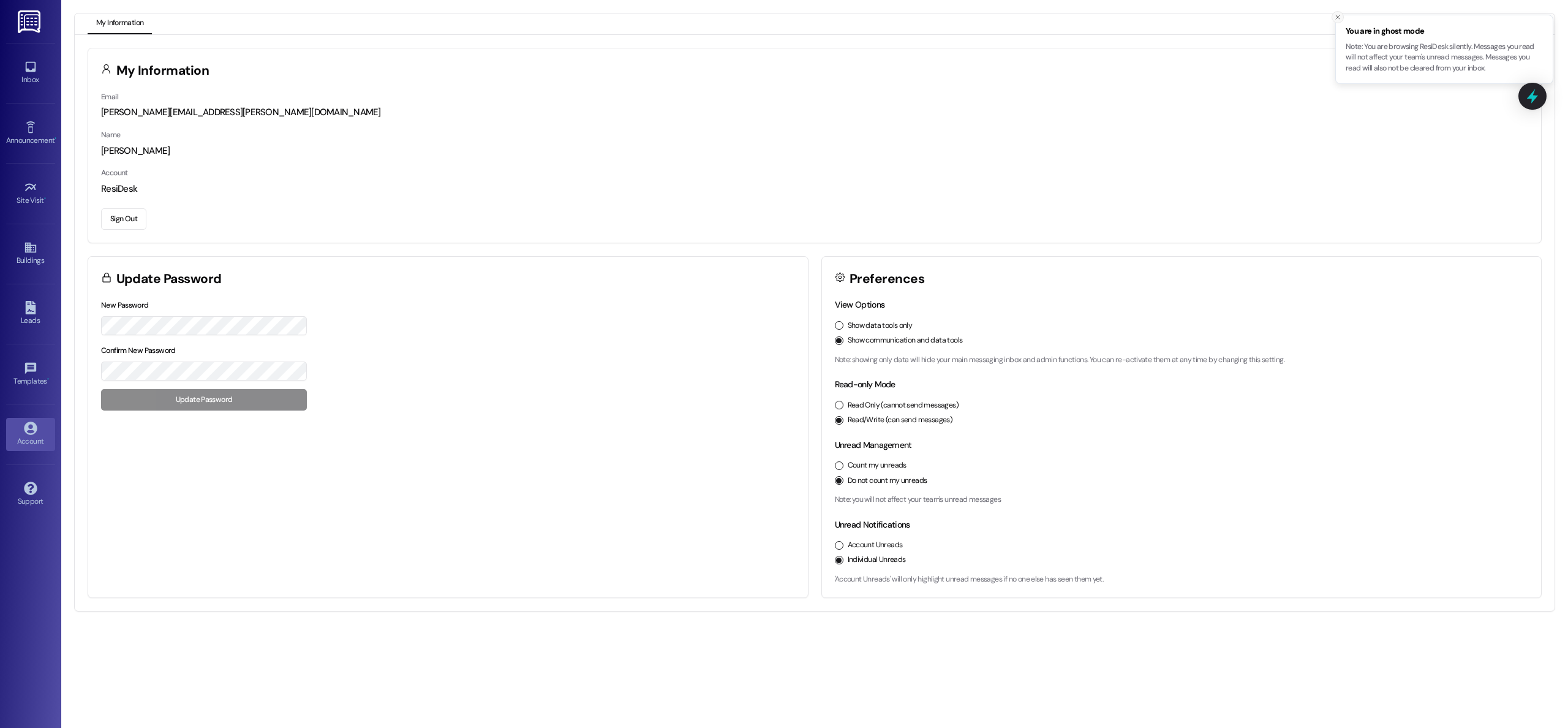
click at [1336, 16] on icon "Close toast" at bounding box center [1338, 17] width 7 height 7
click at [22, 77] on div "Inbox" at bounding box center [31, 80] width 61 height 13
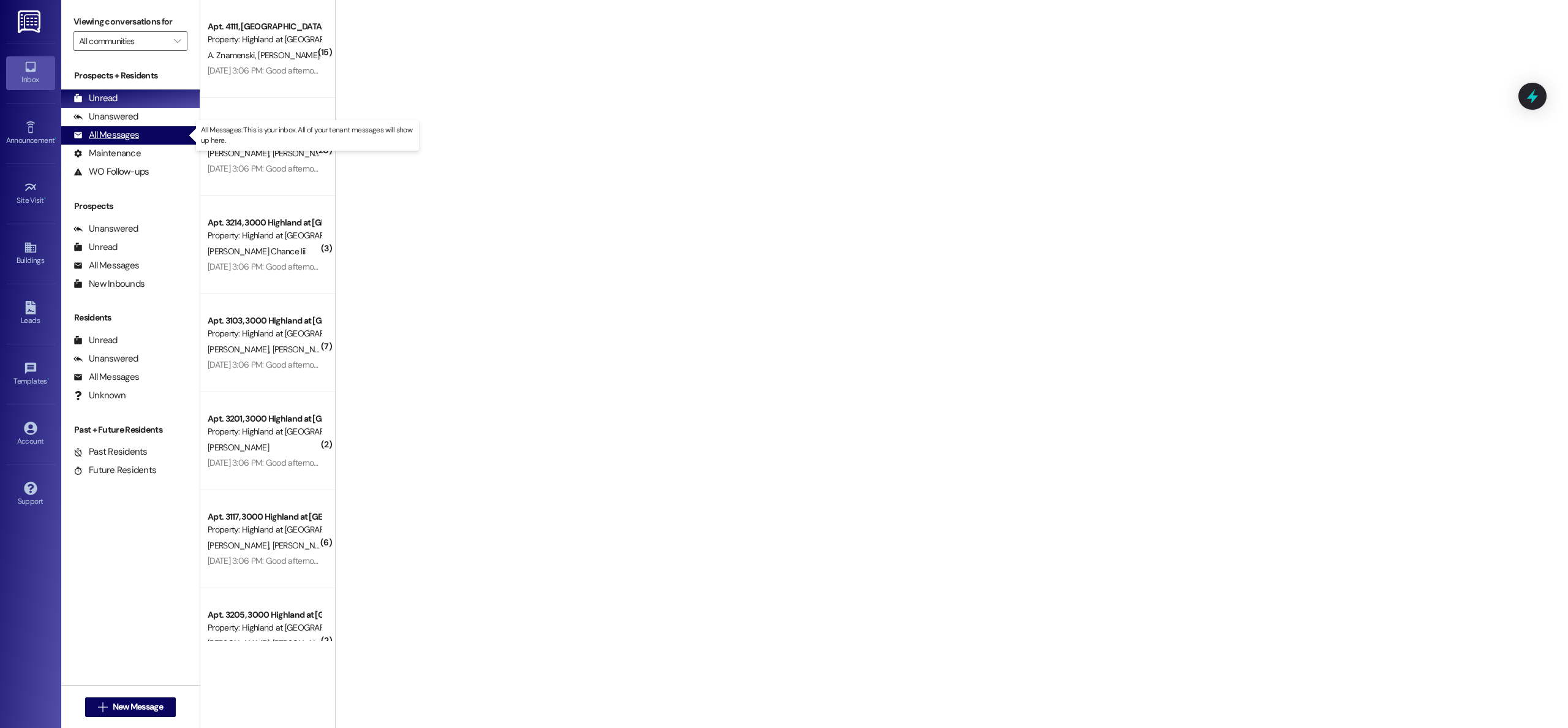
click at [122, 135] on div "All Messages" at bounding box center [106, 135] width 66 height 13
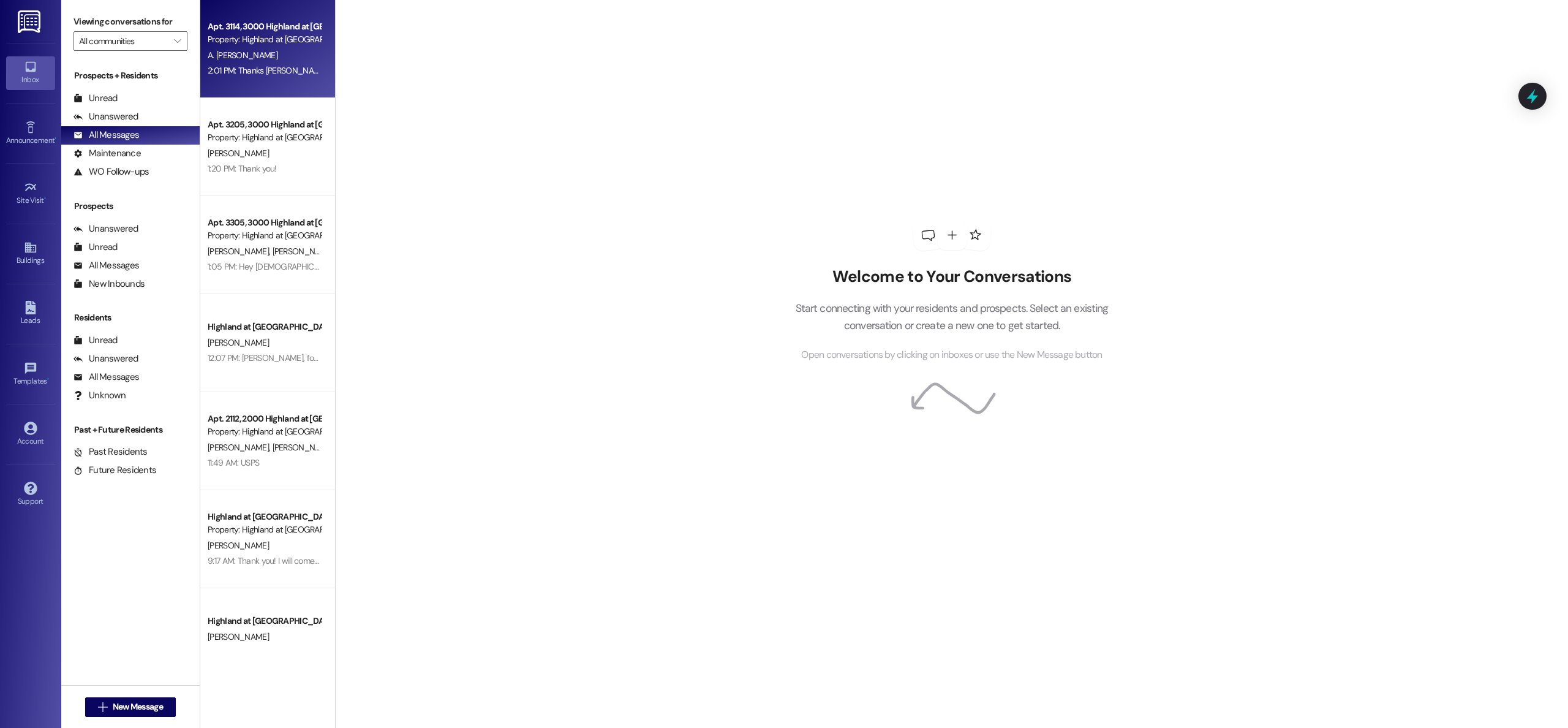
click at [258, 56] on div "A. [PERSON_NAME]" at bounding box center [264, 55] width 116 height 15
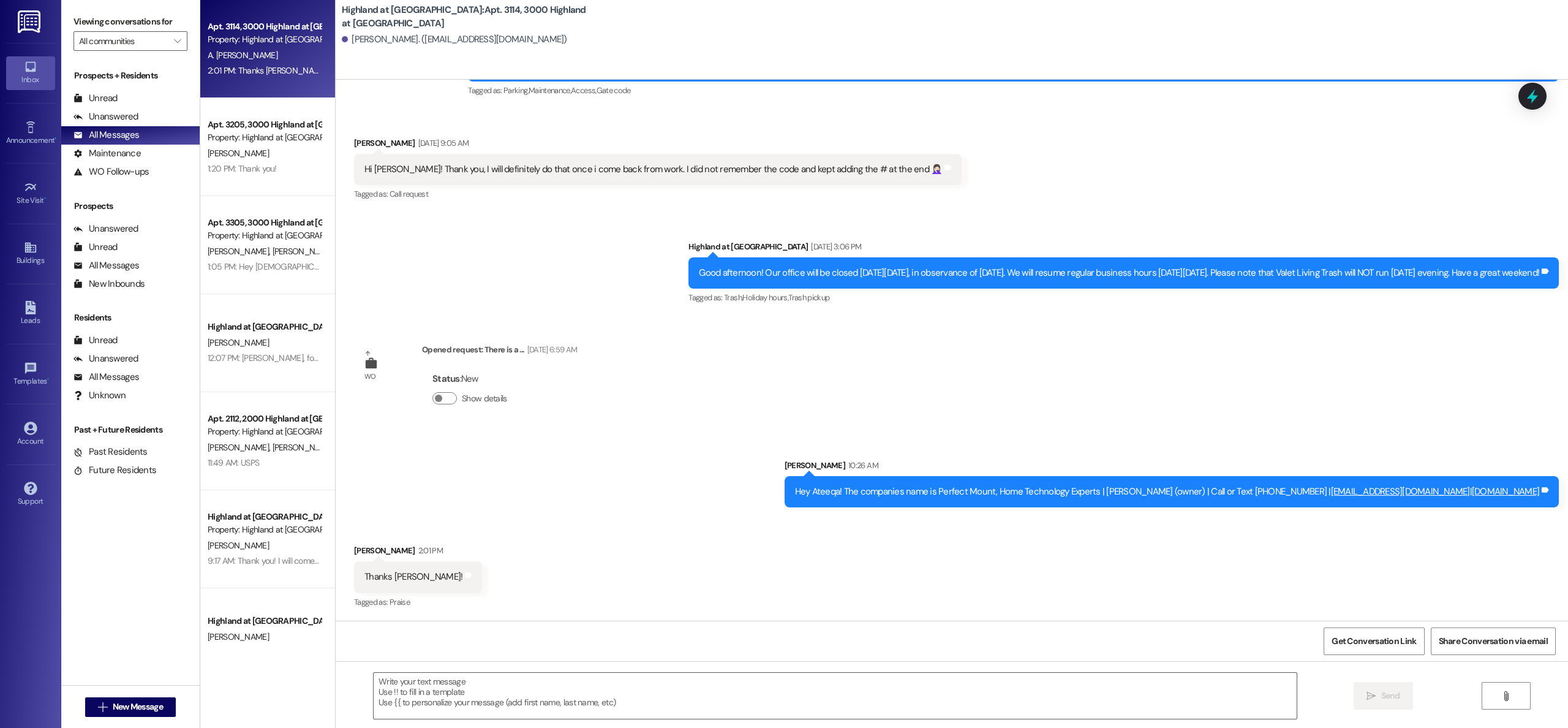
scroll to position [2036, 0]
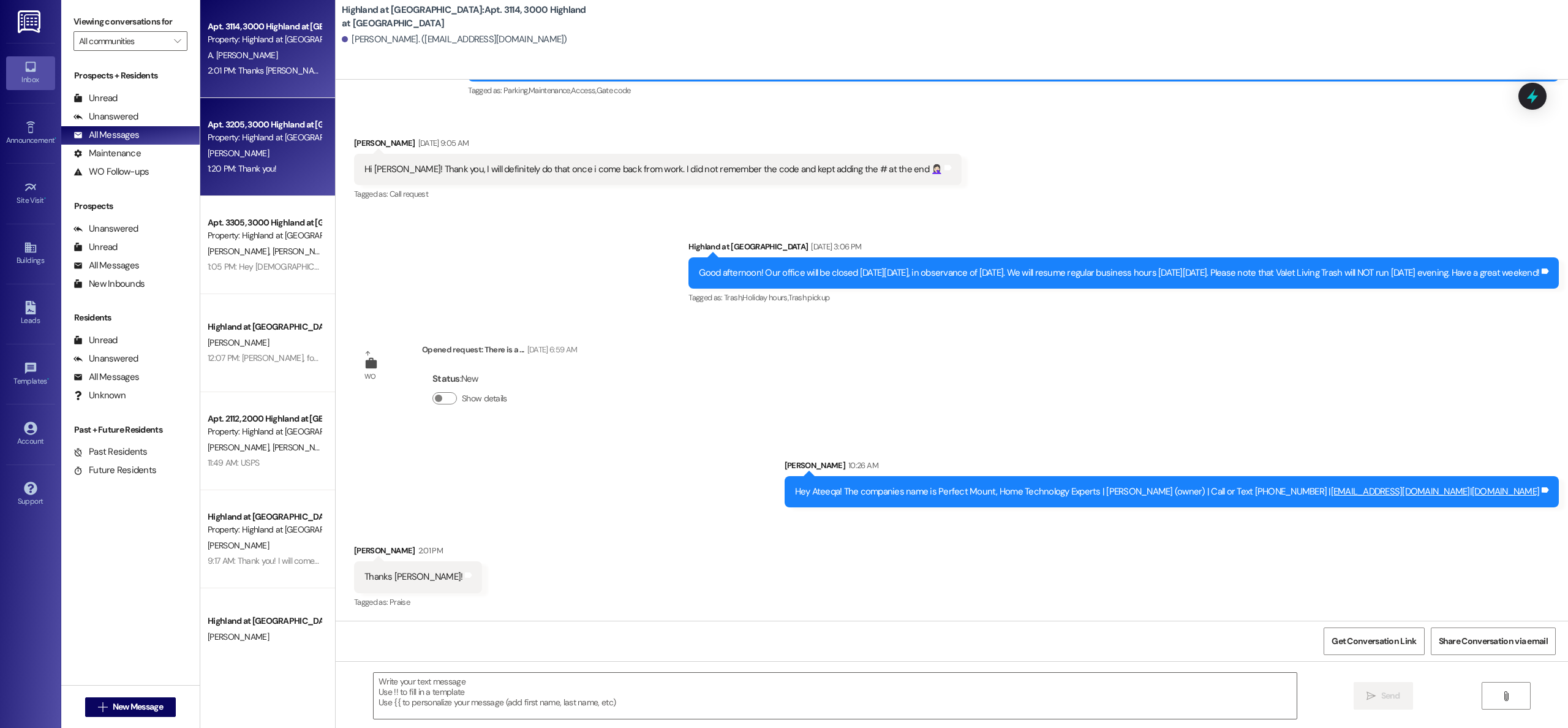
click at [253, 149] on div "[PERSON_NAME]" at bounding box center [264, 153] width 116 height 15
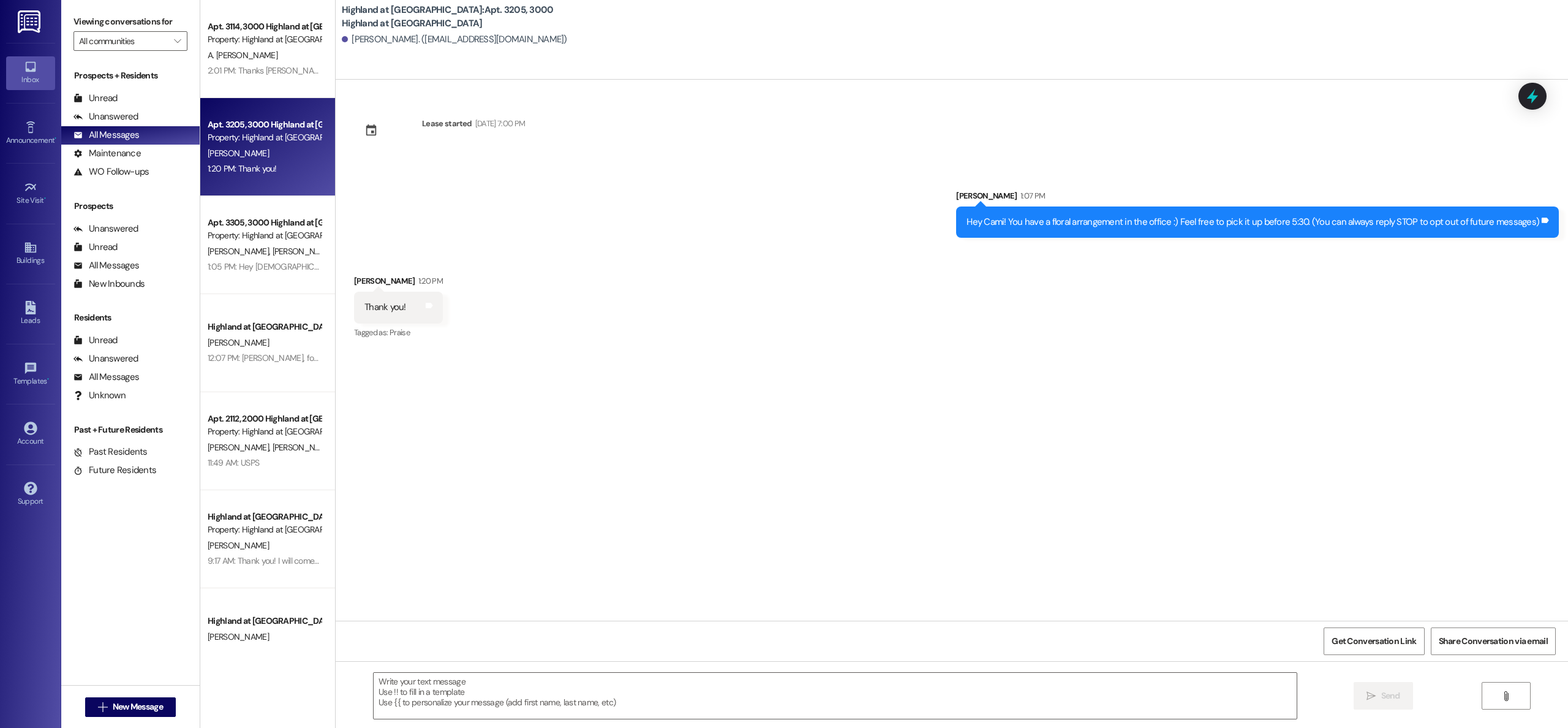
scroll to position [0, 0]
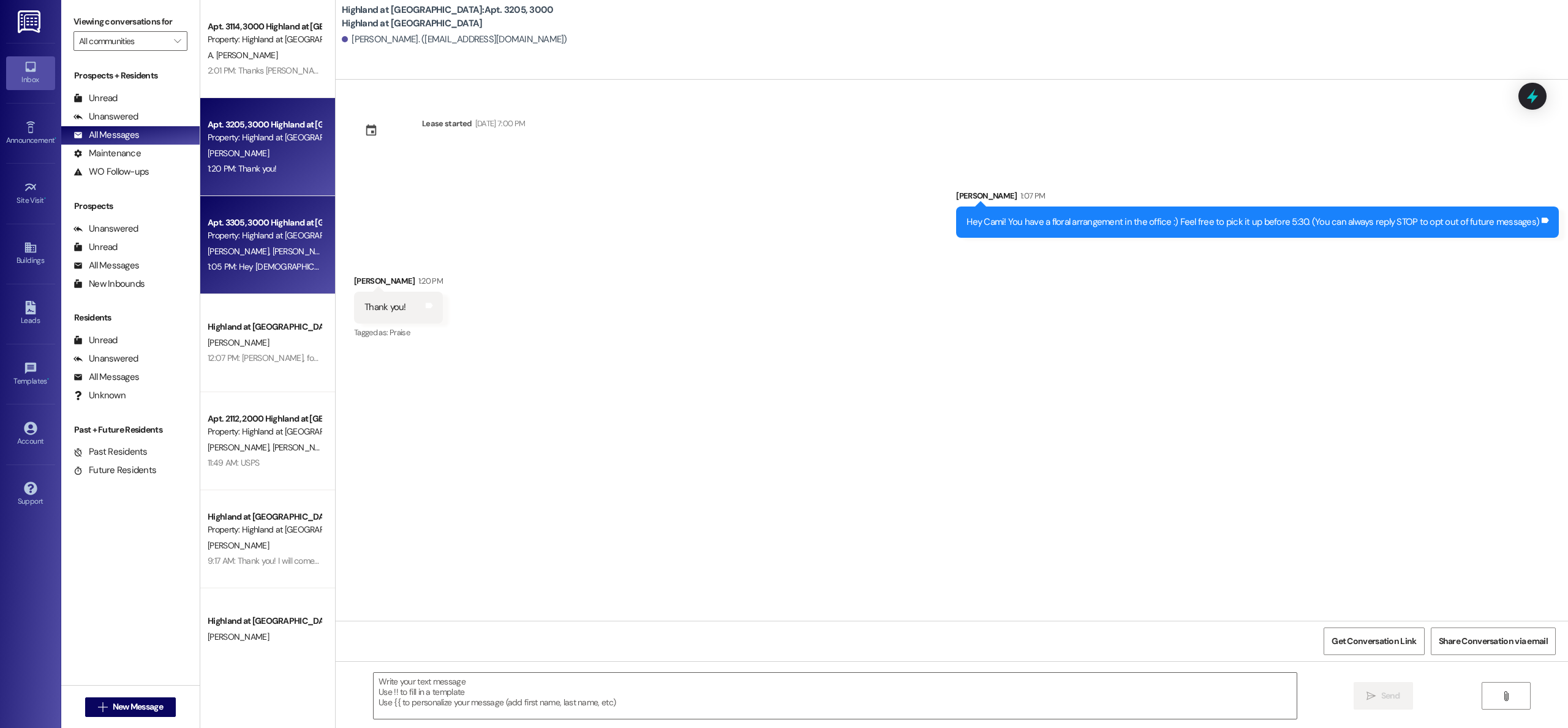
click at [250, 234] on div "Property: Highland at [GEOGRAPHIC_DATA]" at bounding box center [264, 236] width 113 height 13
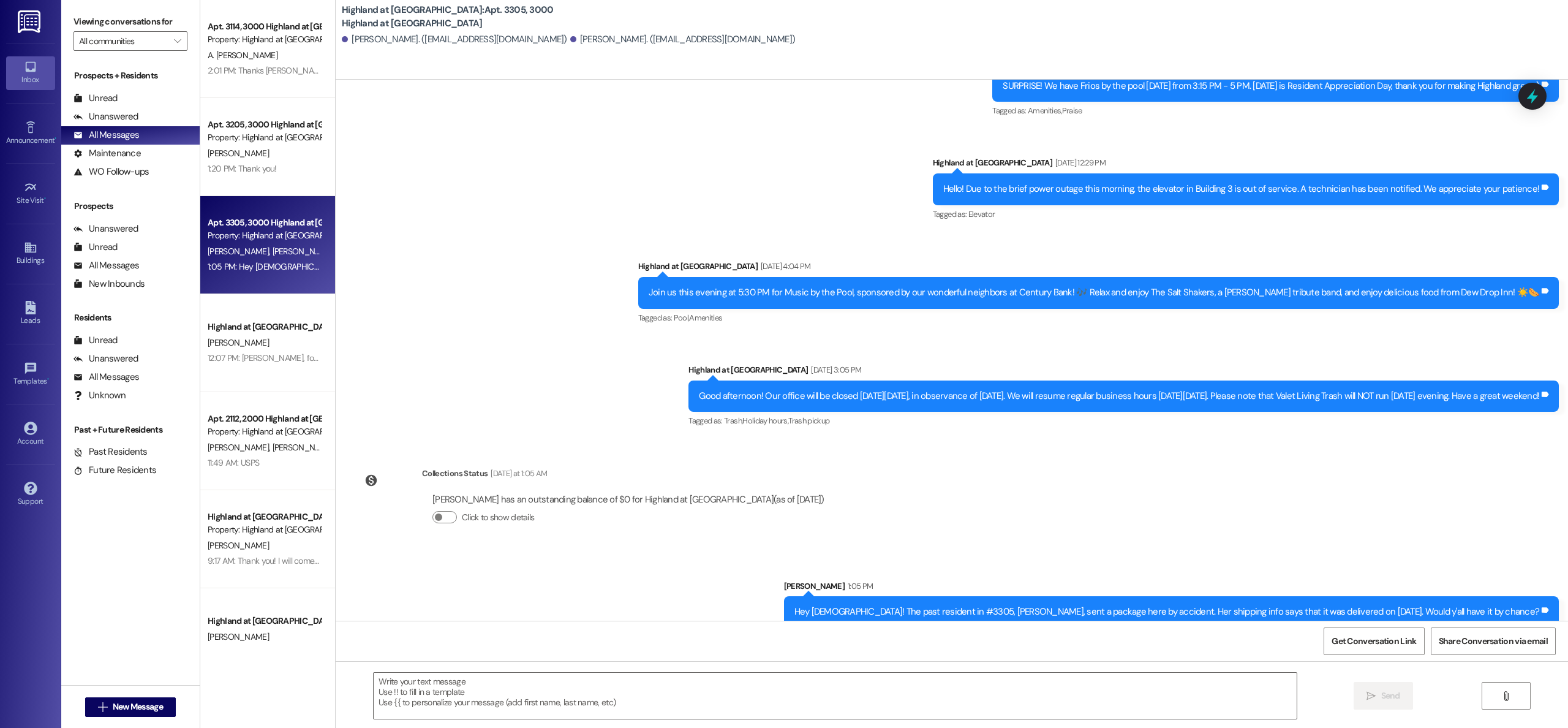
scroll to position [651, 0]
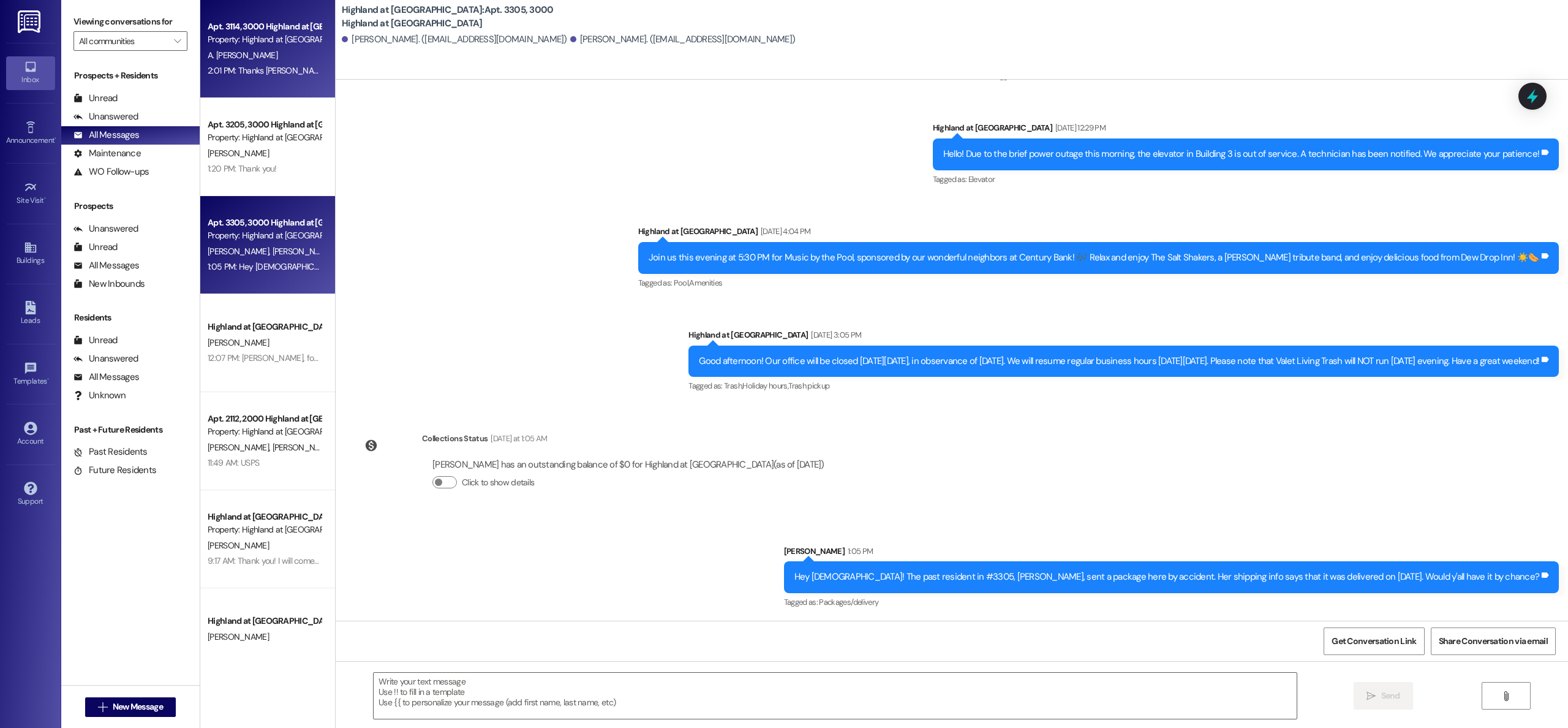
click at [263, 68] on div "2:01 PM: Thanks [PERSON_NAME]! 2:01 PM: Thanks [PERSON_NAME]!" at bounding box center [268, 70] width 121 height 11
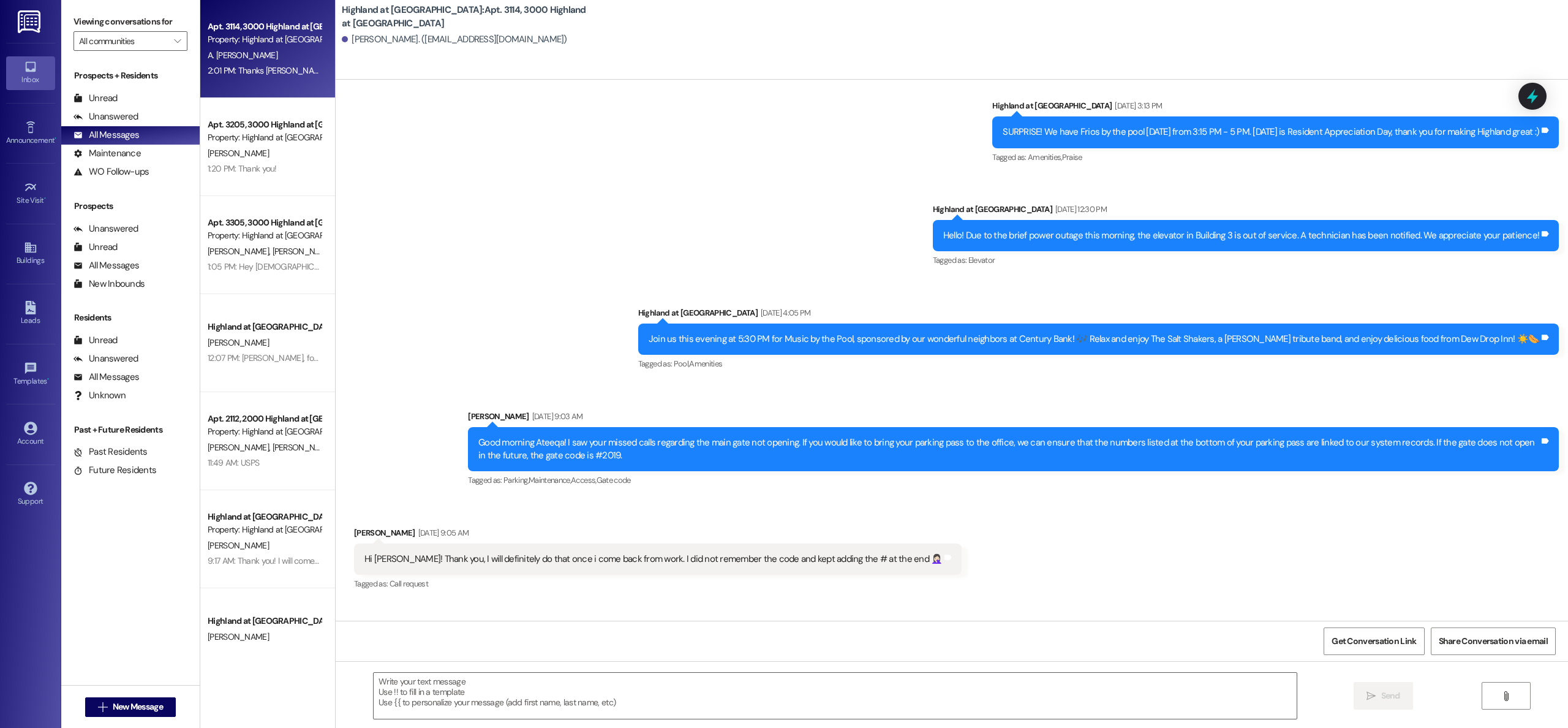
scroll to position [2036, 0]
